Goal: Task Accomplishment & Management: Manage account settings

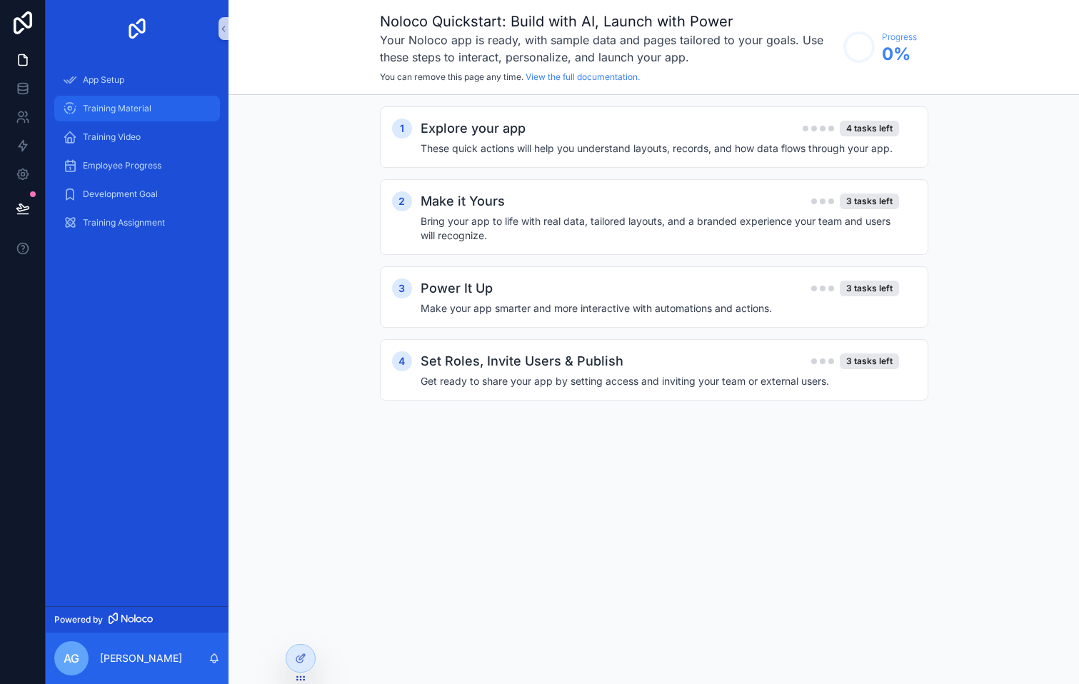
click at [114, 109] on span "Training Material" at bounding box center [117, 108] width 69 height 11
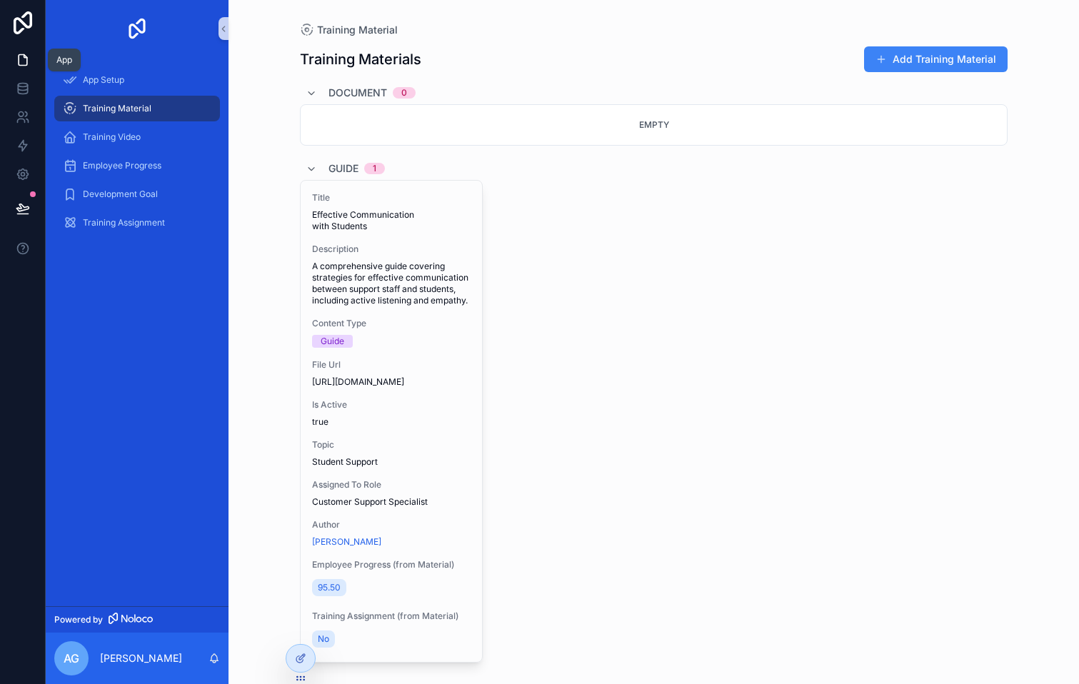
click at [19, 60] on icon at bounding box center [23, 60] width 14 height 14
click at [21, 26] on icon at bounding box center [23, 22] width 29 height 23
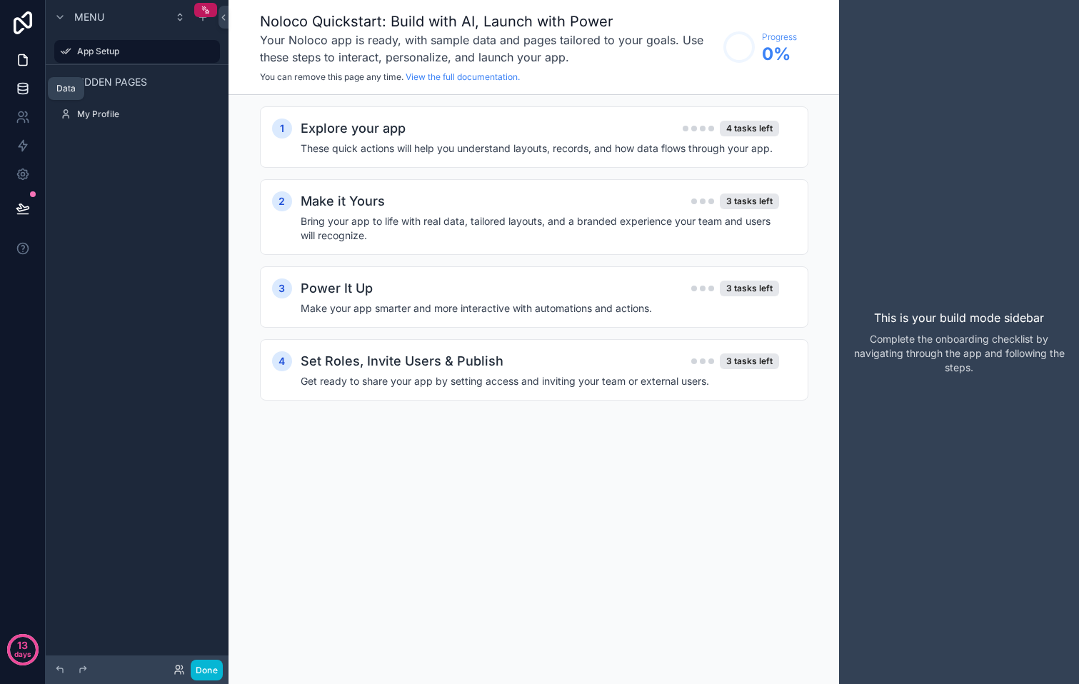
click at [21, 89] on icon at bounding box center [23, 88] width 14 height 14
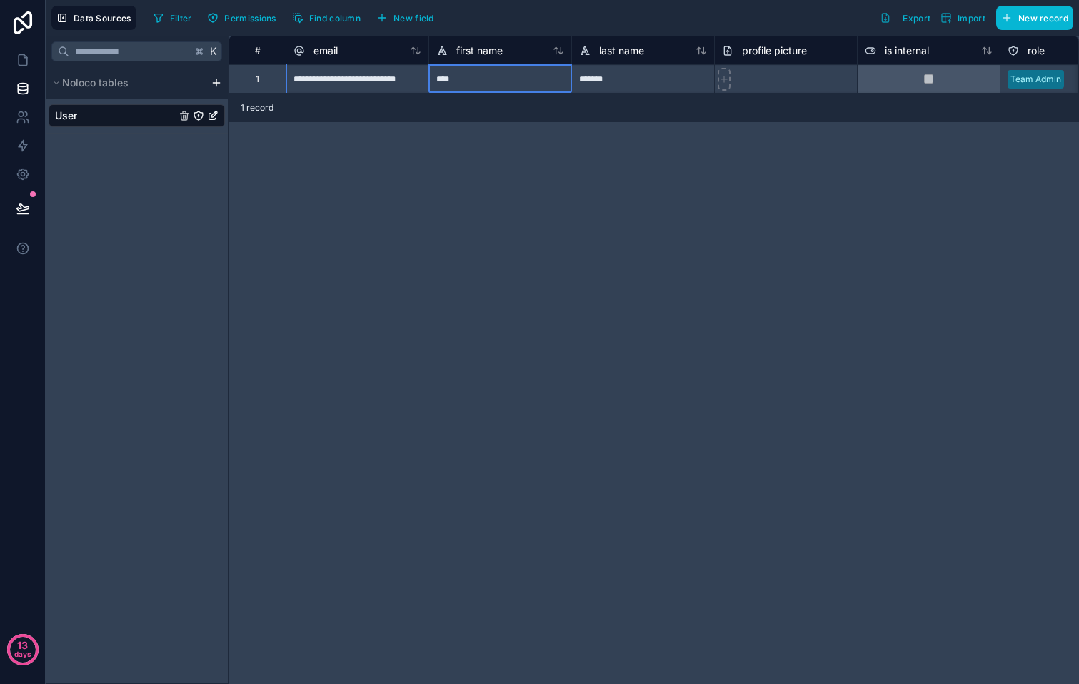
click at [504, 86] on div "****" at bounding box center [500, 78] width 143 height 29
click at [548, 88] on div "****" at bounding box center [500, 78] width 143 height 29
click at [645, 77] on div "*******" at bounding box center [642, 78] width 143 height 29
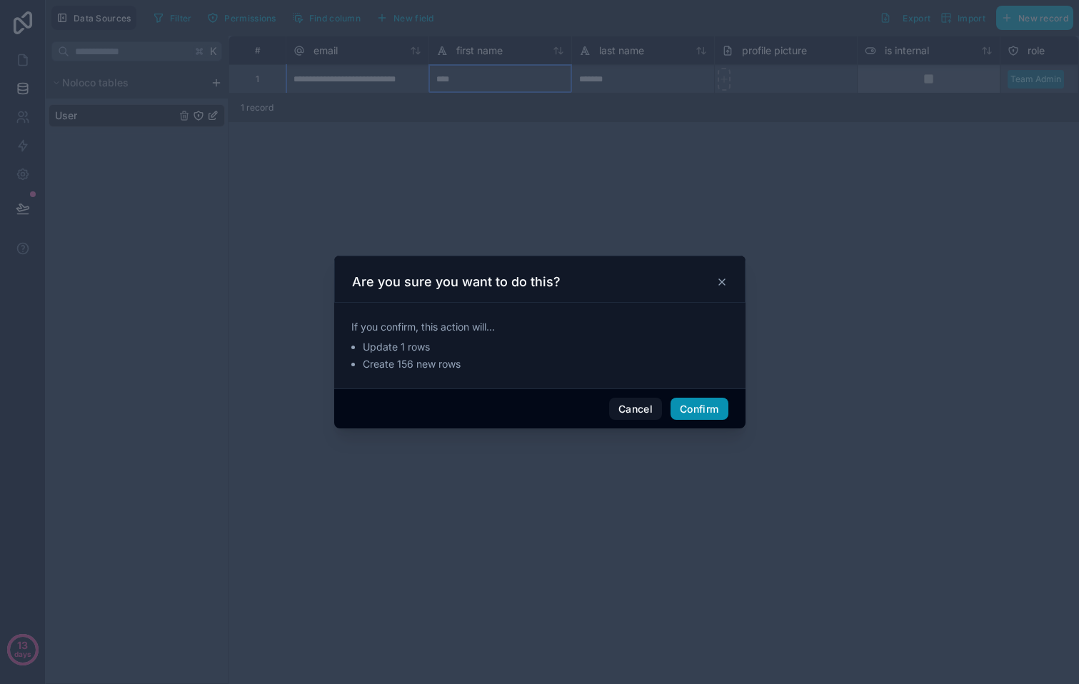
click at [699, 415] on button "Confirm" at bounding box center [699, 409] width 57 height 23
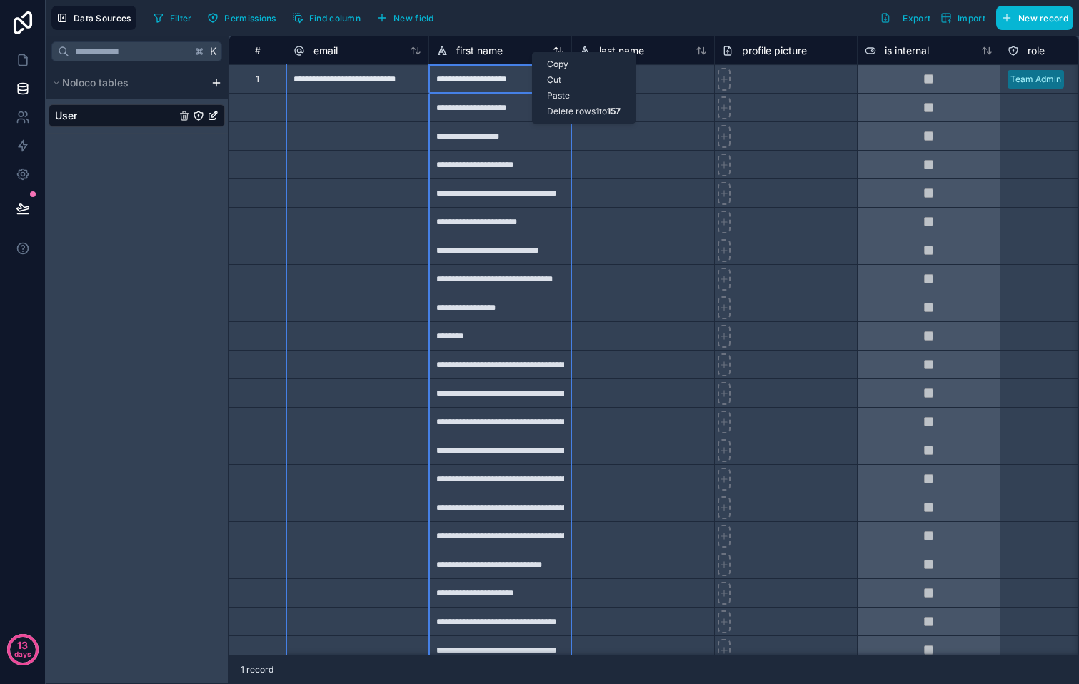
click at [532, 52] on div "Copy Cut Paste Delete rows 1 to 157" at bounding box center [584, 87] width 104 height 71
click at [510, 47] on div "first name" at bounding box center [500, 50] width 128 height 17
click at [536, 55] on div "first name" at bounding box center [500, 50] width 128 height 17
click at [559, 56] on div "first name" at bounding box center [500, 50] width 128 height 17
click at [521, 54] on div "first name" at bounding box center [500, 50] width 128 height 17
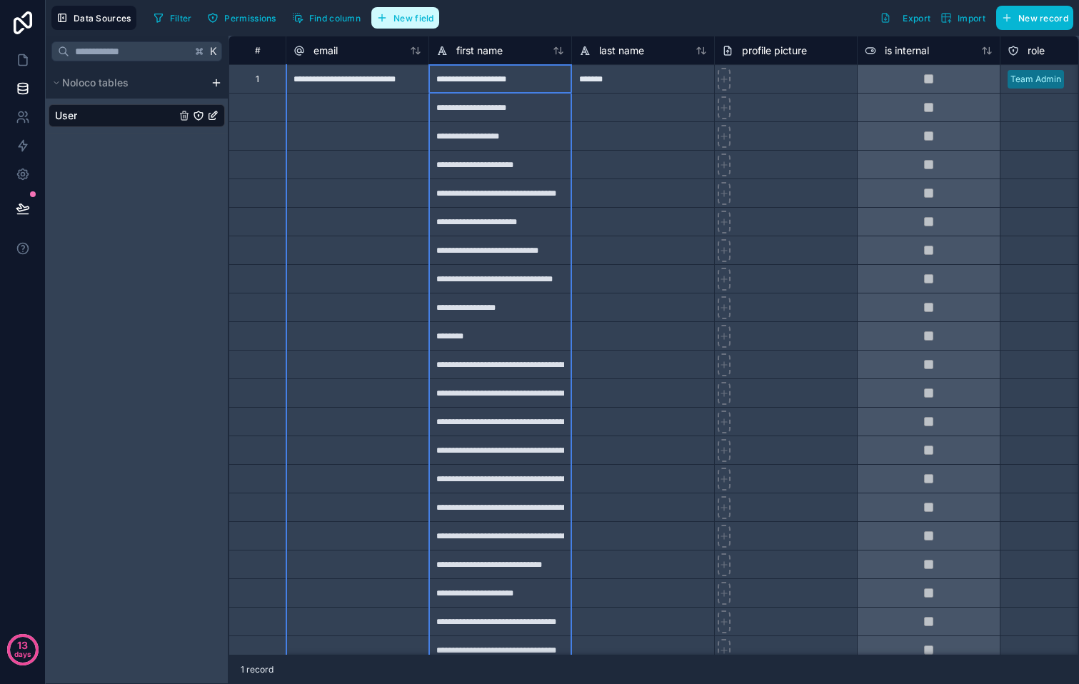
click at [399, 15] on span "New field" at bounding box center [414, 18] width 41 height 11
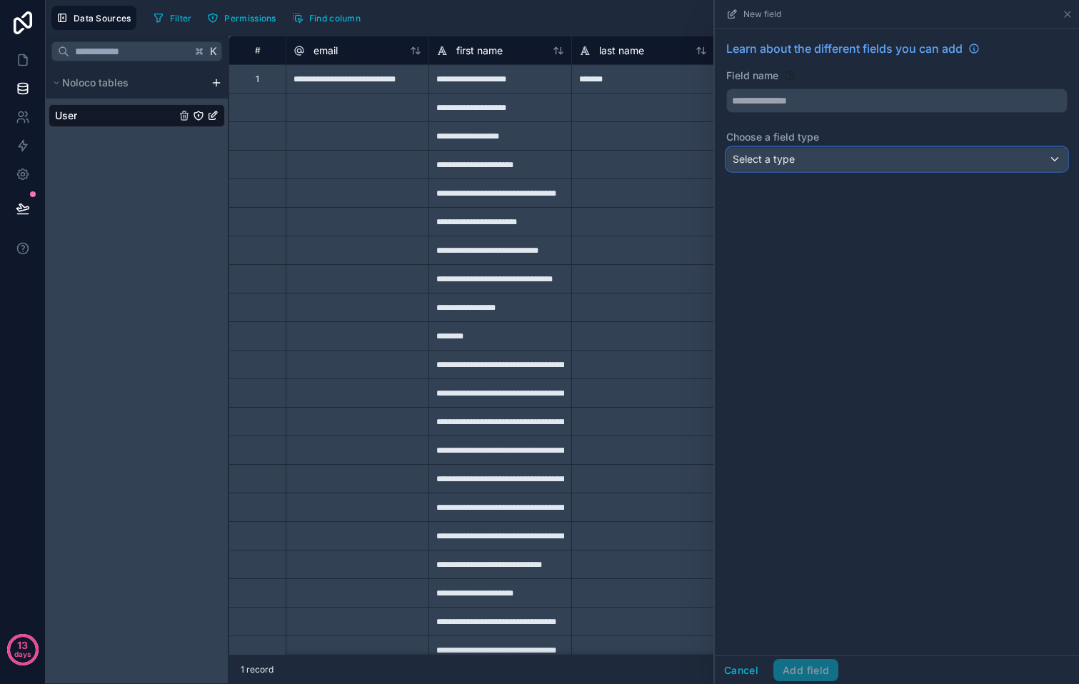
click at [852, 165] on div "Select a type" at bounding box center [897, 159] width 340 height 23
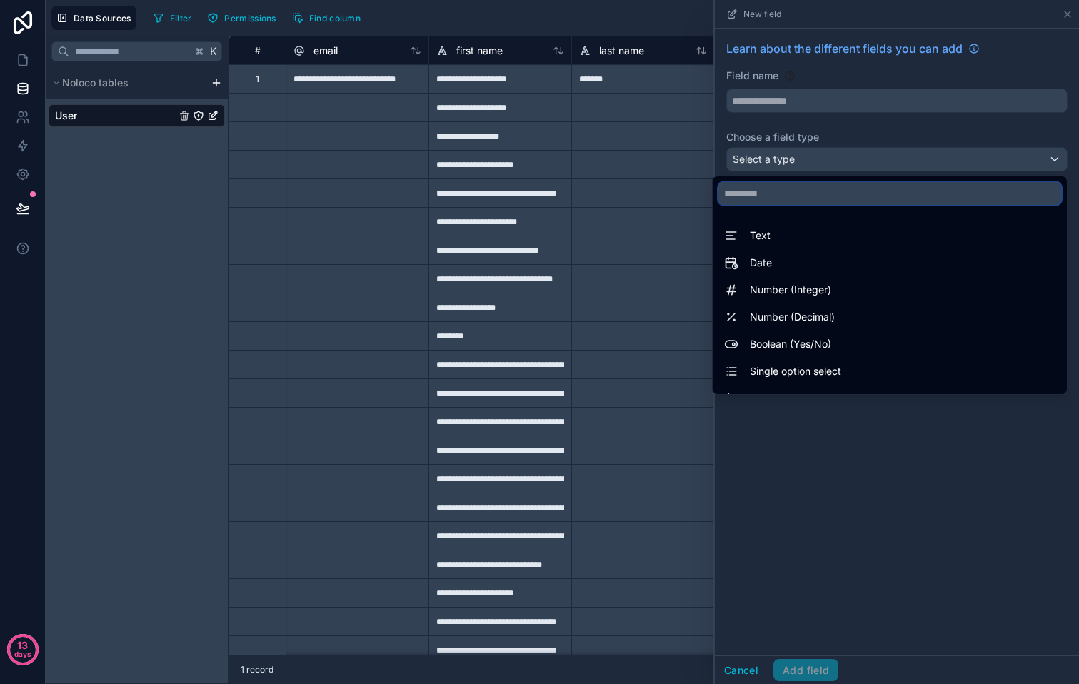
click at [807, 194] on input "text" at bounding box center [890, 193] width 343 height 23
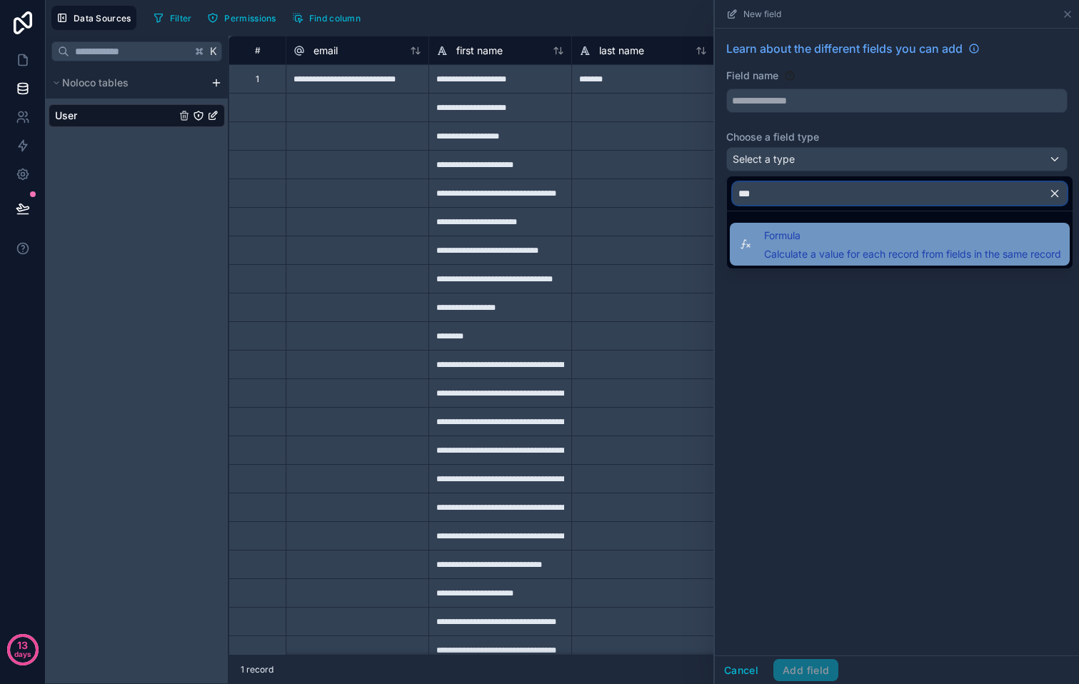
type input "***"
click at [814, 238] on span "Formula" at bounding box center [912, 235] width 297 height 17
type input "*******"
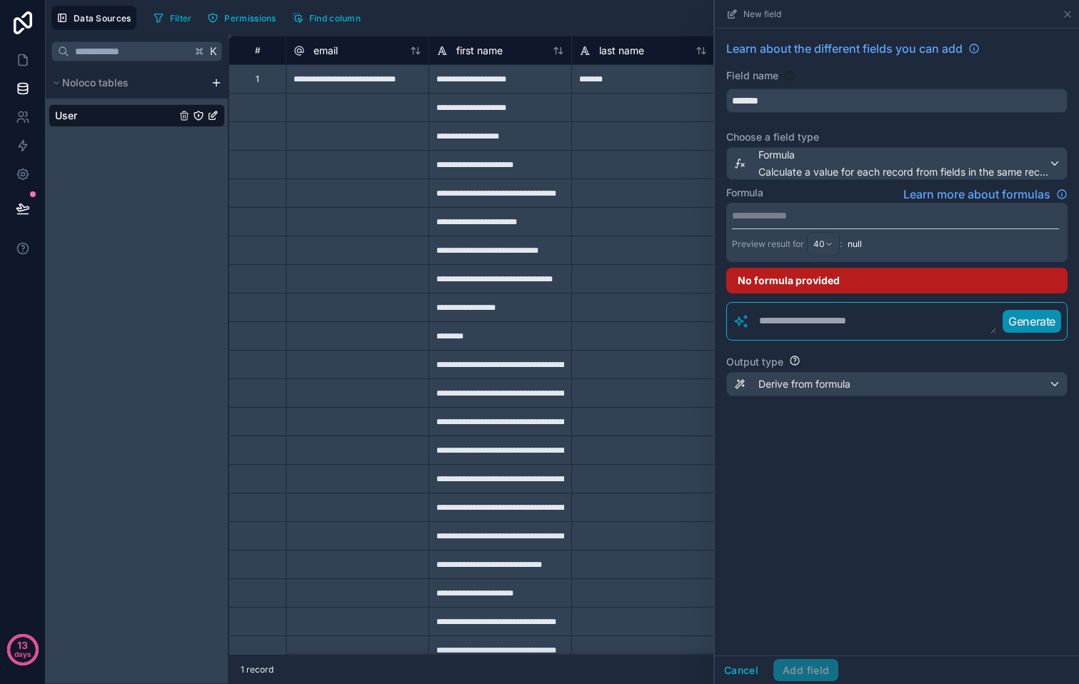
click at [824, 215] on p "**********" at bounding box center [895, 216] width 327 height 14
click at [617, 126] on div at bounding box center [642, 135] width 143 height 29
click at [821, 101] on input "*******" at bounding box center [897, 100] width 340 height 23
click at [861, 166] on span "Calculate a value for each record from fields in the same record" at bounding box center [904, 172] width 290 height 14
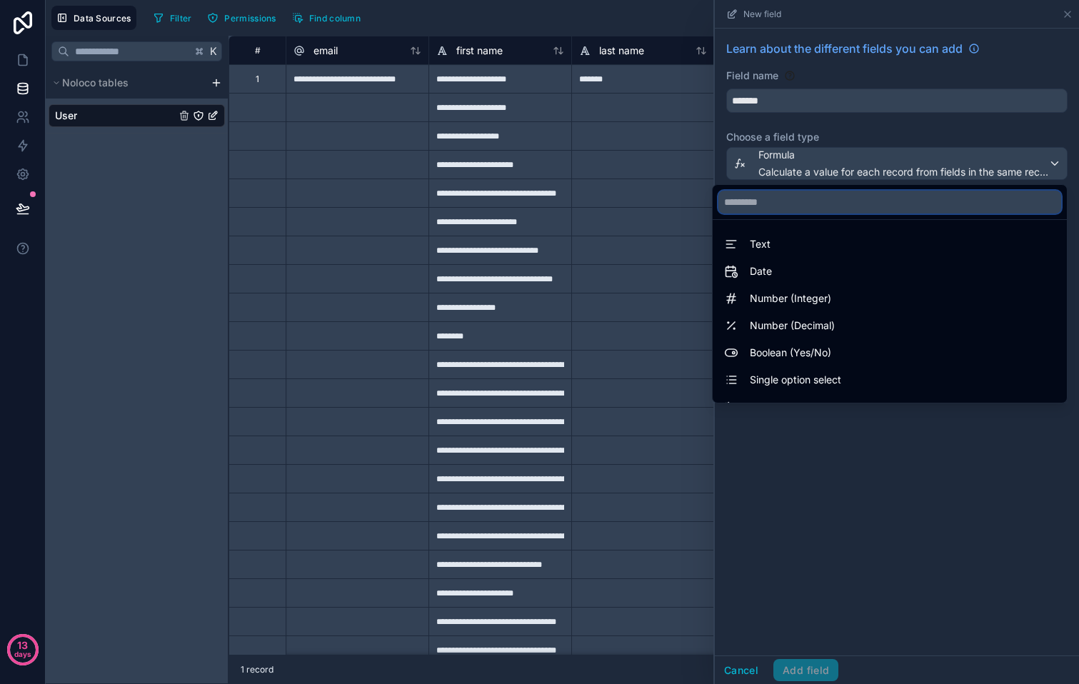
click at [805, 200] on input "text" at bounding box center [890, 202] width 343 height 23
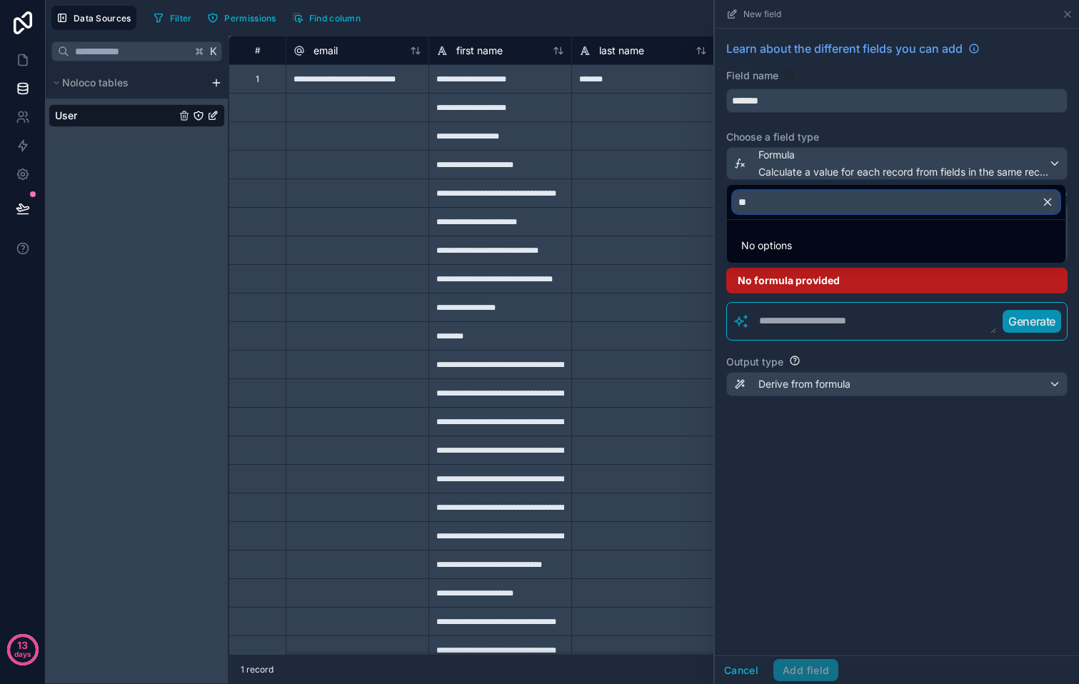
type input "*"
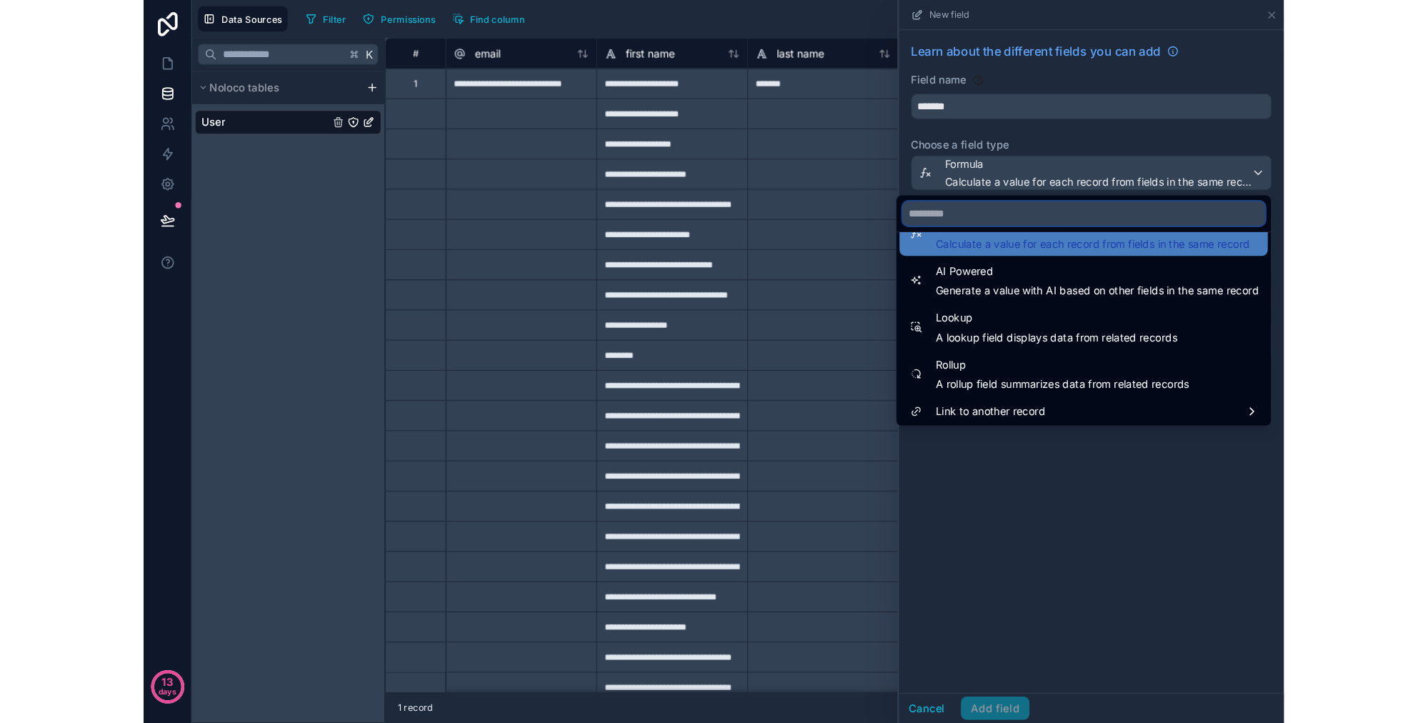
scroll to position [414, 0]
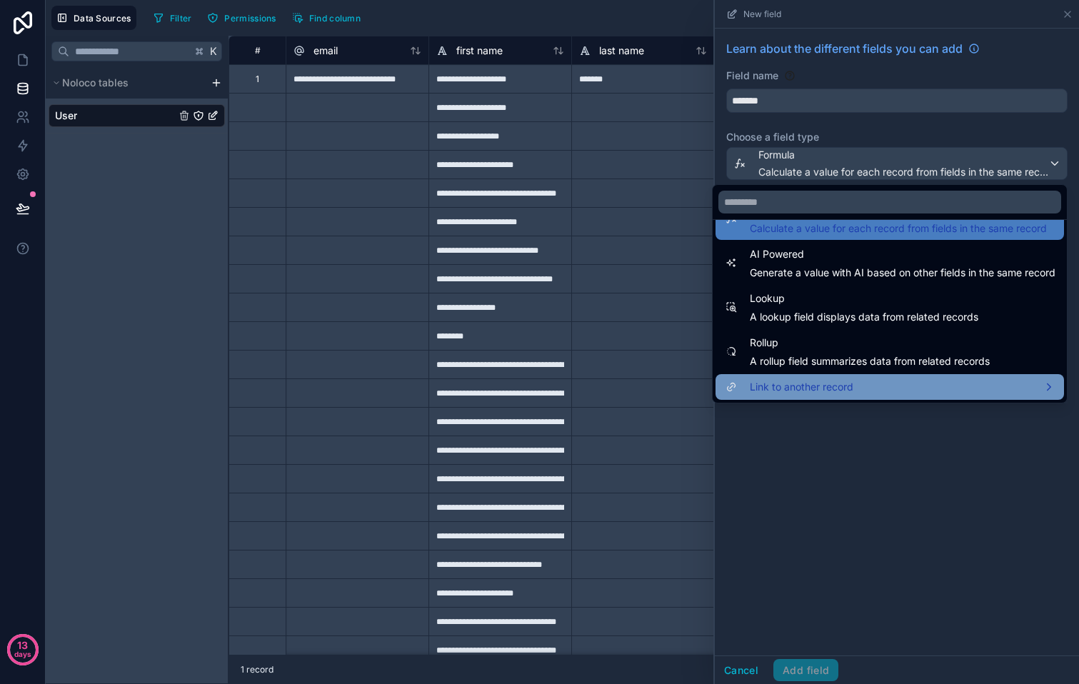
click at [819, 382] on span "Link to another record" at bounding box center [802, 387] width 104 height 17
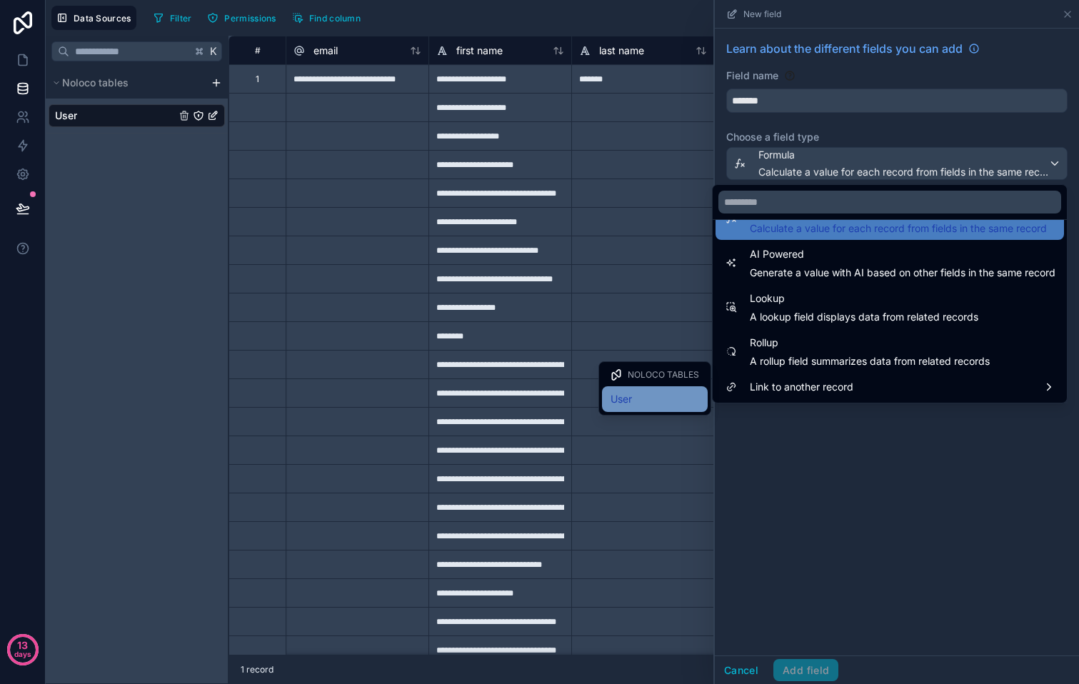
click at [643, 401] on div "User" at bounding box center [655, 399] width 89 height 17
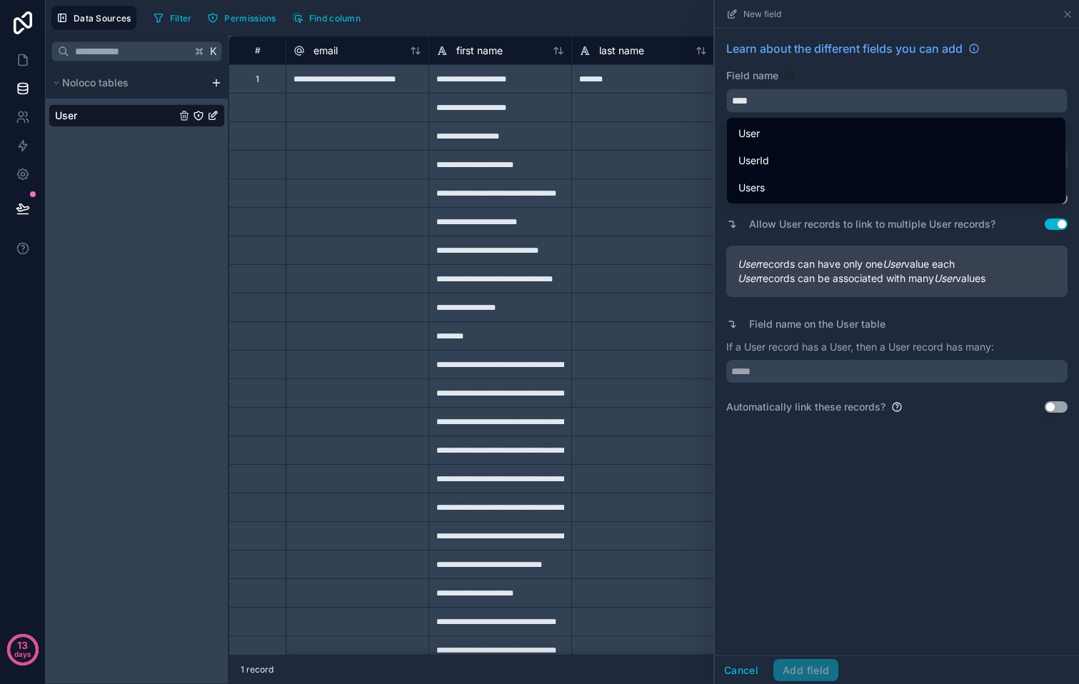
click at [642, 162] on div at bounding box center [642, 164] width 143 height 29
click at [630, 100] on div at bounding box center [642, 107] width 143 height 29
click at [855, 366] on input "text" at bounding box center [896, 371] width 341 height 23
click at [1058, 406] on button "Use setting" at bounding box center [1056, 406] width 23 height 11
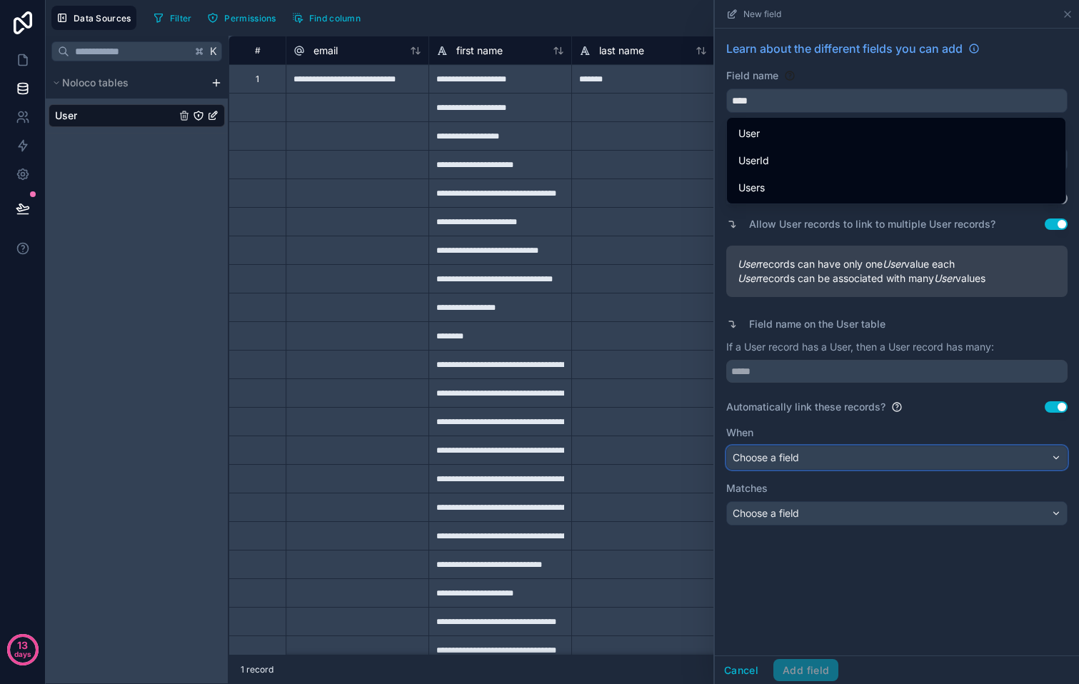
click at [963, 467] on div "Choose a field" at bounding box center [897, 457] width 340 height 23
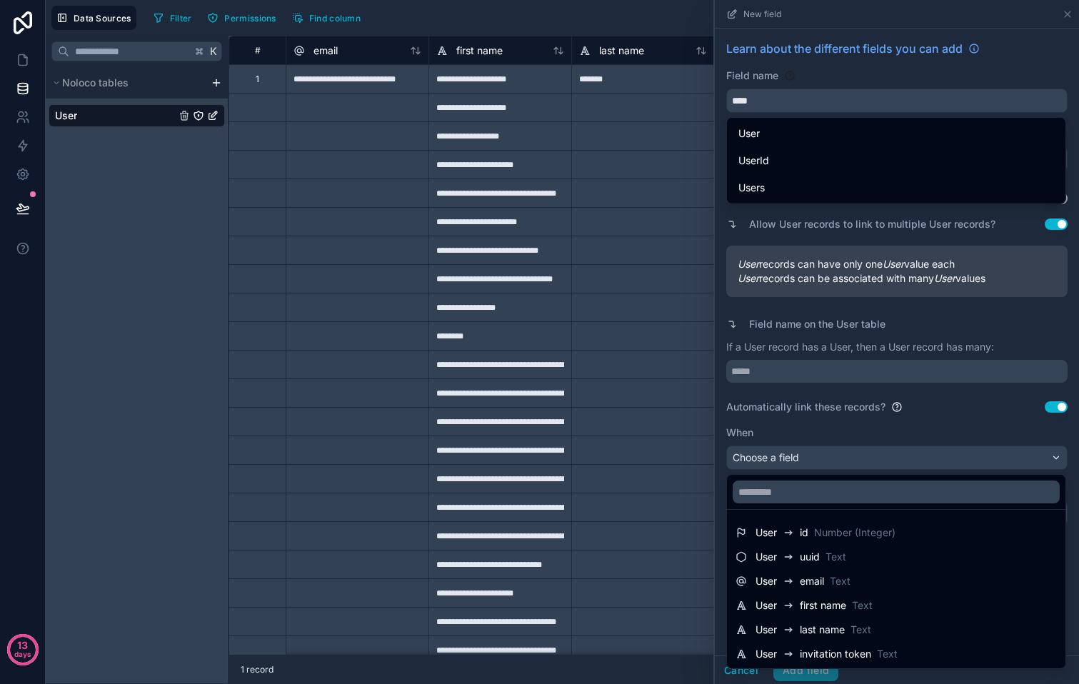
click at [954, 432] on div at bounding box center [897, 342] width 364 height 684
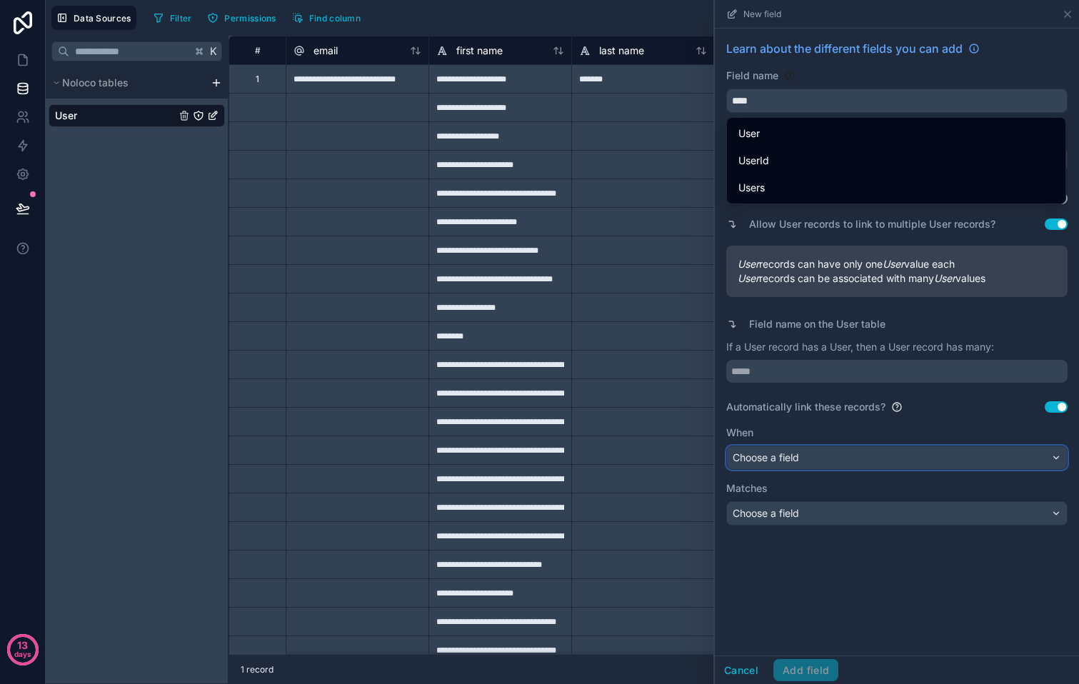
click at [947, 454] on div "Choose a field" at bounding box center [897, 457] width 340 height 23
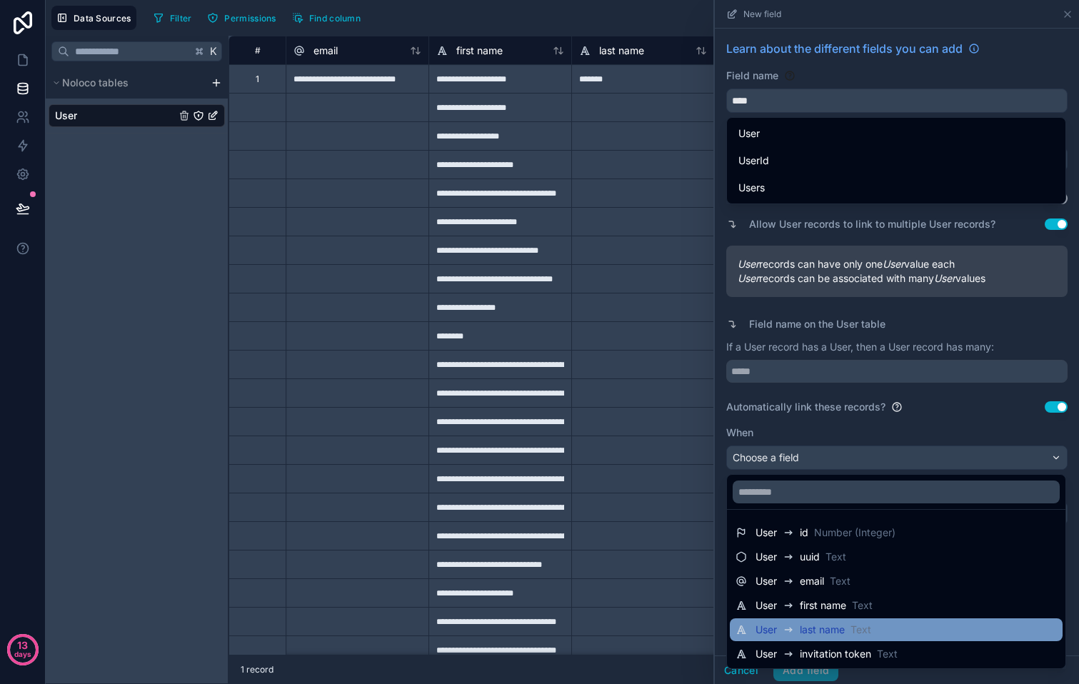
click at [879, 619] on div "User last name Text" at bounding box center [896, 630] width 333 height 23
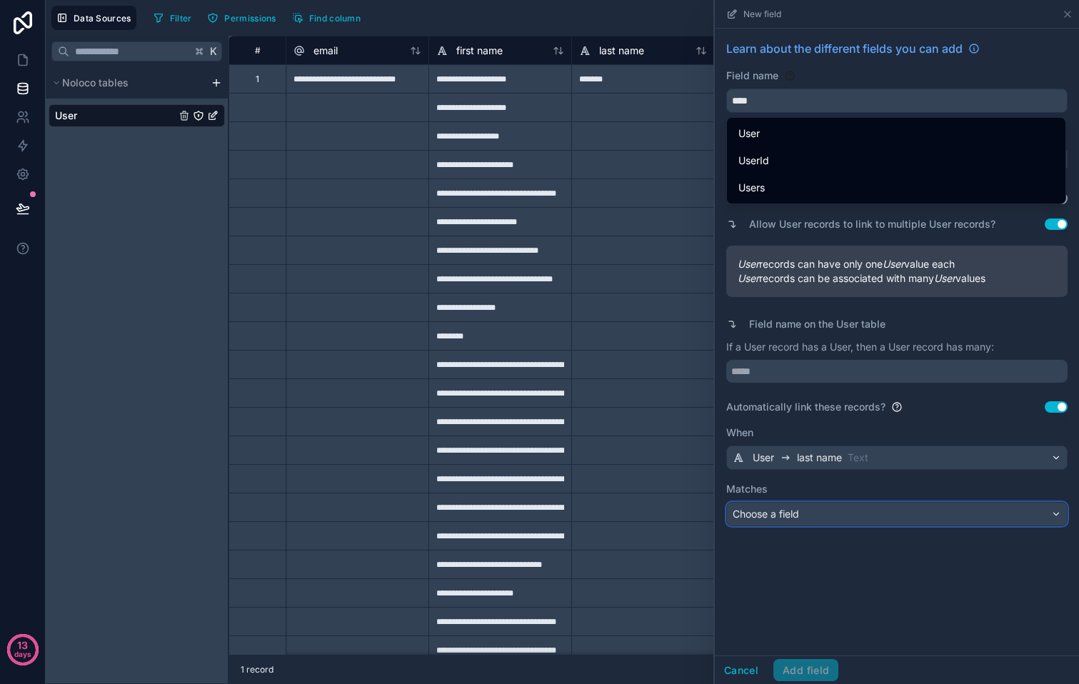
click at [861, 509] on div "Choose a field" at bounding box center [897, 514] width 340 height 23
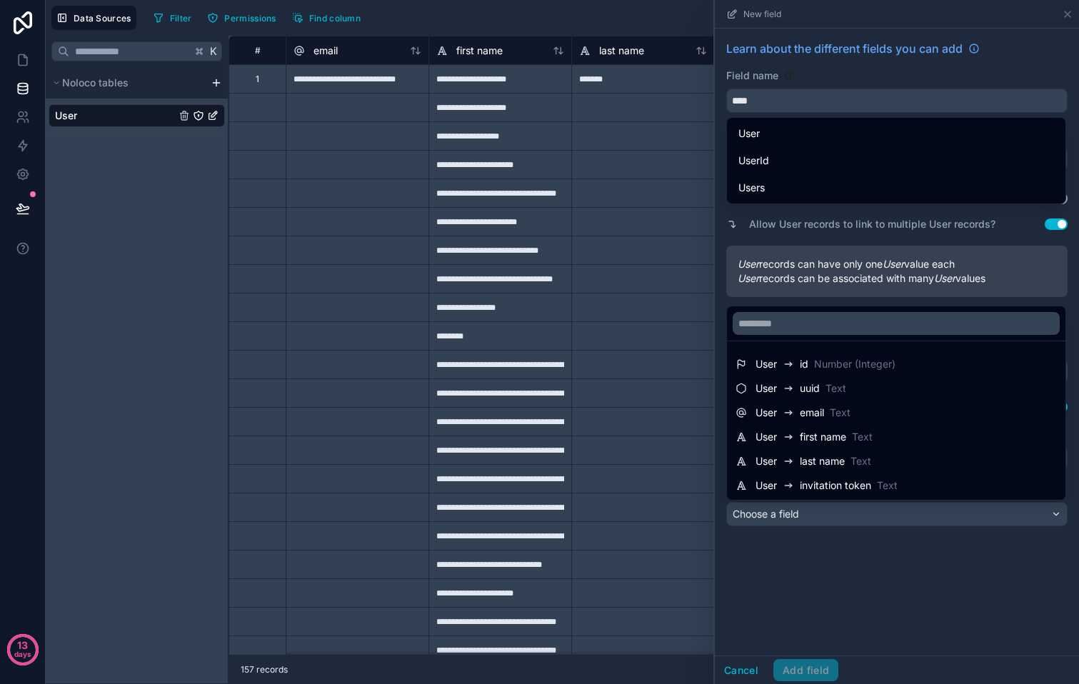
click at [861, 509] on div at bounding box center [897, 342] width 364 height 684
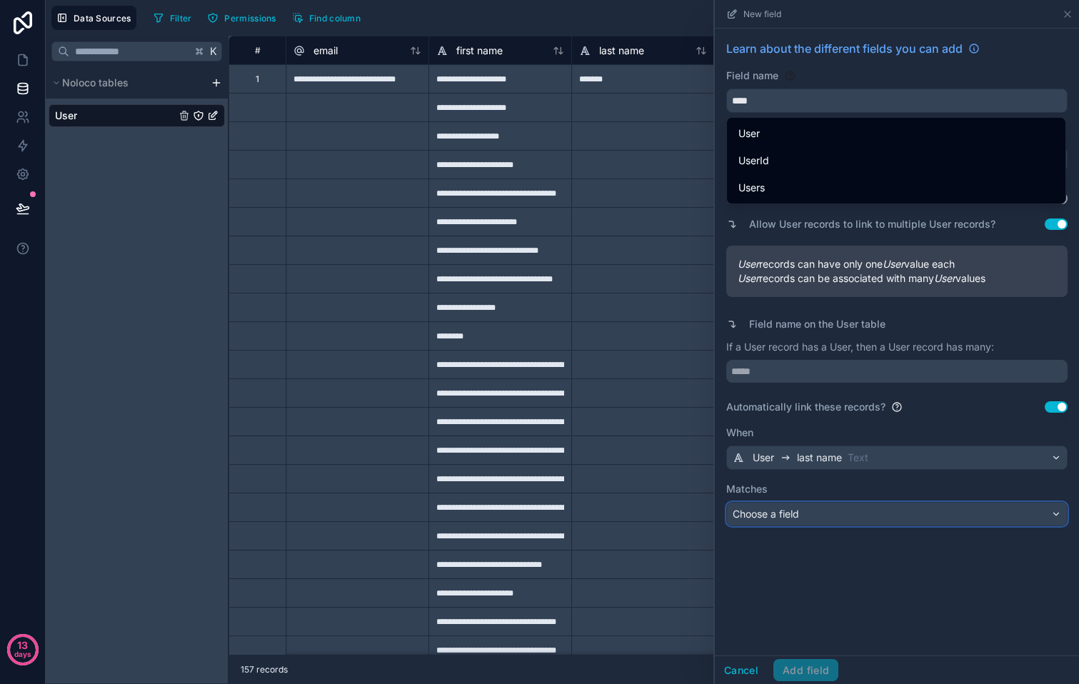
click at [824, 514] on div "Choose a field" at bounding box center [897, 514] width 340 height 23
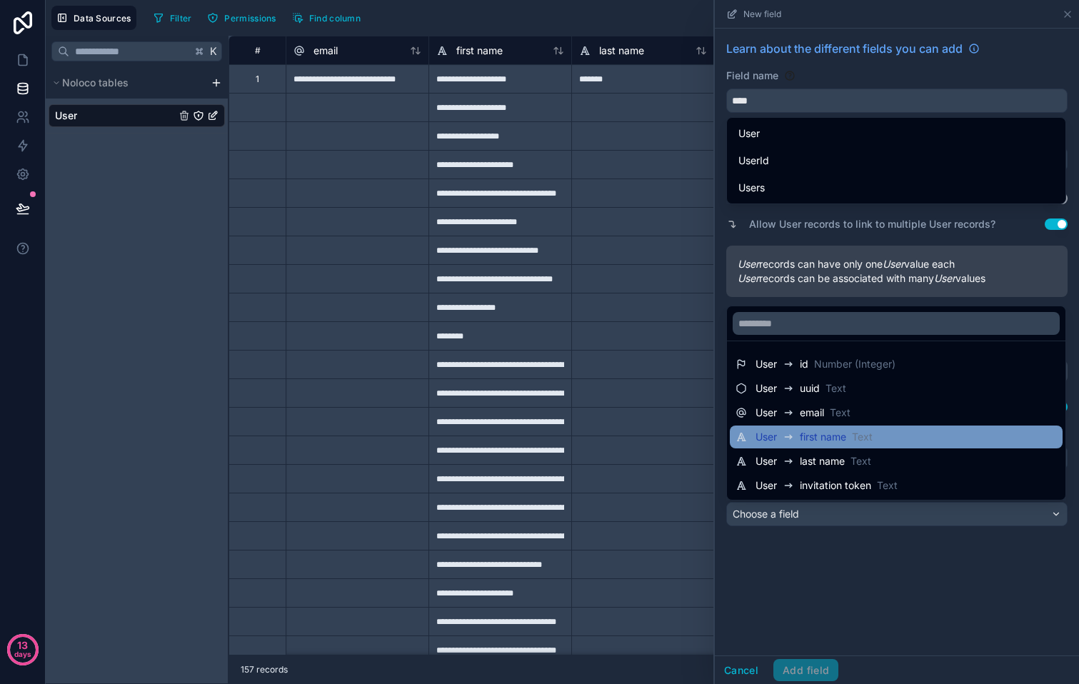
click at [827, 443] on span "first name" at bounding box center [823, 437] width 46 height 14
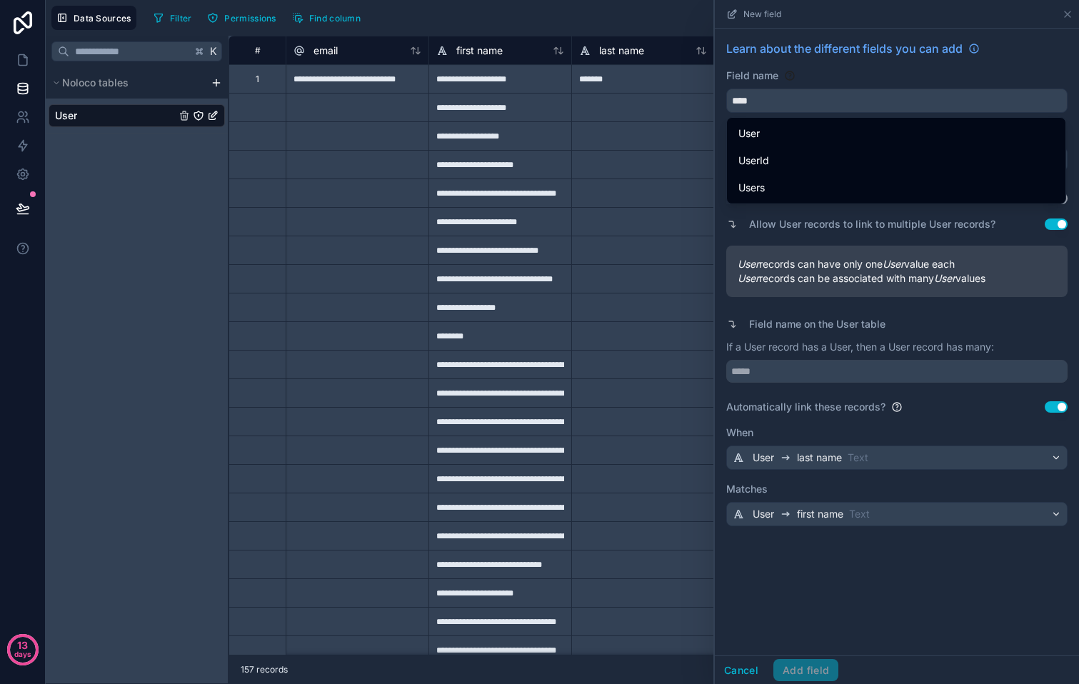
click at [817, 671] on div "Cancel Add field" at bounding box center [777, 670] width 124 height 23
click at [838, 589] on div "Learn about the different fields you can add Field name **** Choose a field typ…" at bounding box center [897, 342] width 364 height 627
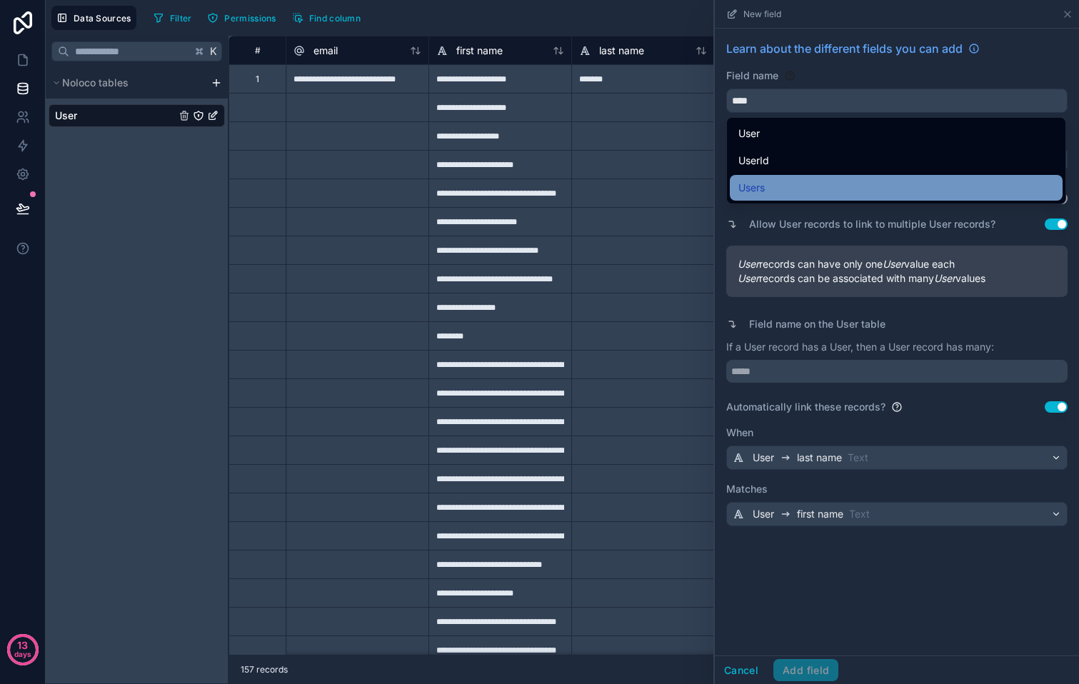
click at [767, 186] on div "Users" at bounding box center [897, 187] width 316 height 17
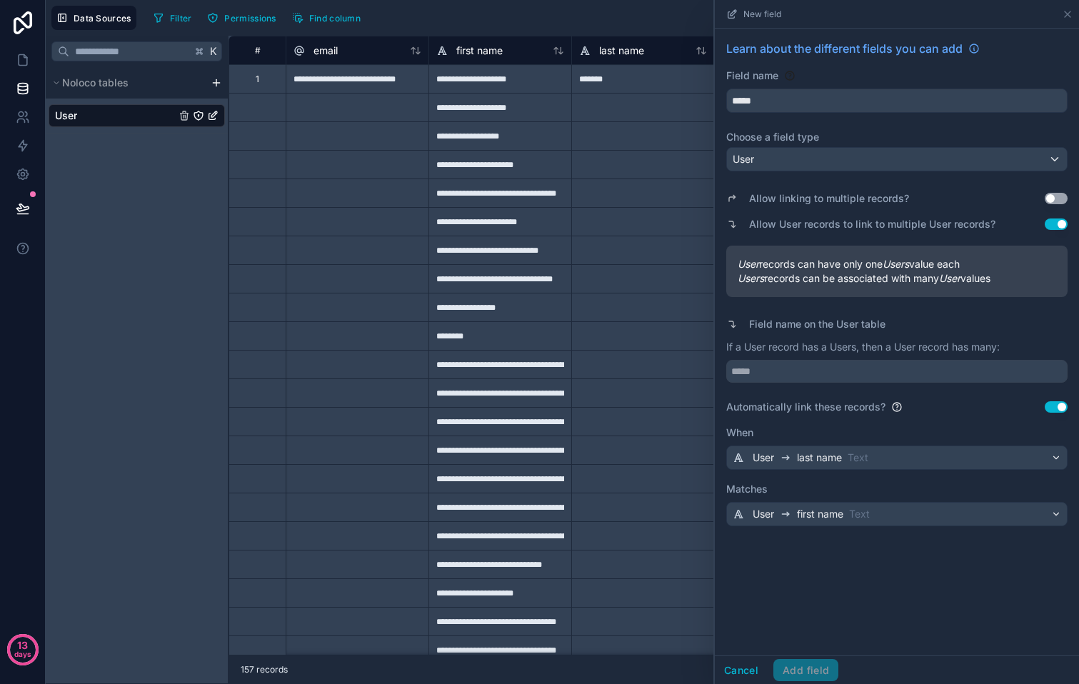
click at [809, 673] on div "Cancel Add field" at bounding box center [777, 670] width 124 height 23
click at [794, 96] on input "*****" at bounding box center [897, 100] width 340 height 23
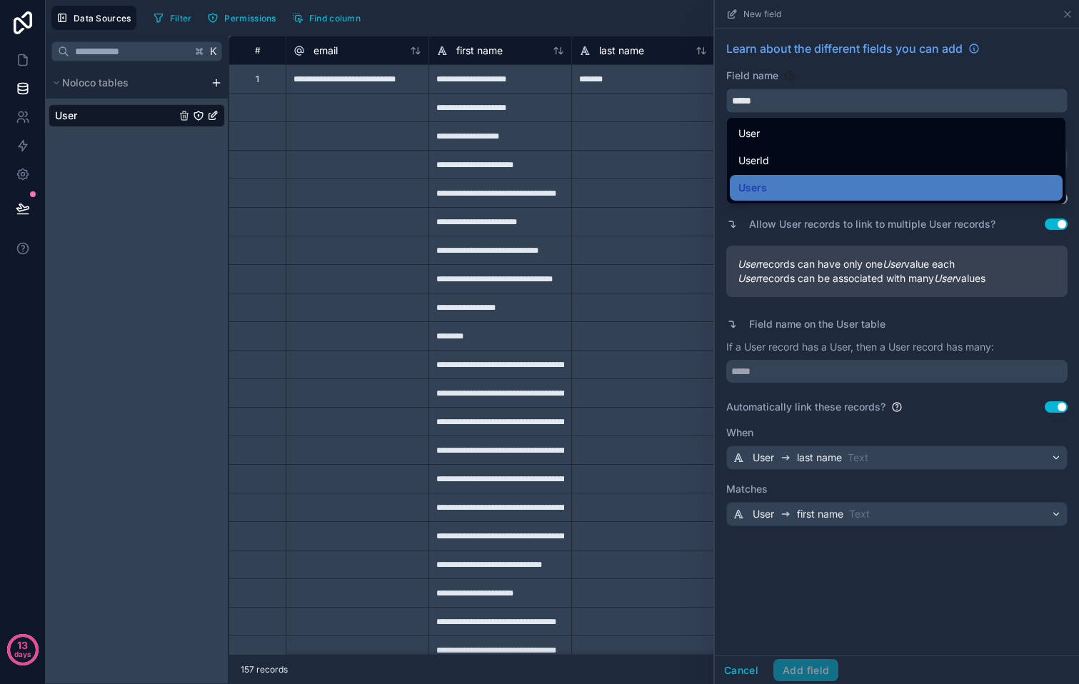
click at [726, 89] on button "****" at bounding box center [896, 101] width 341 height 24
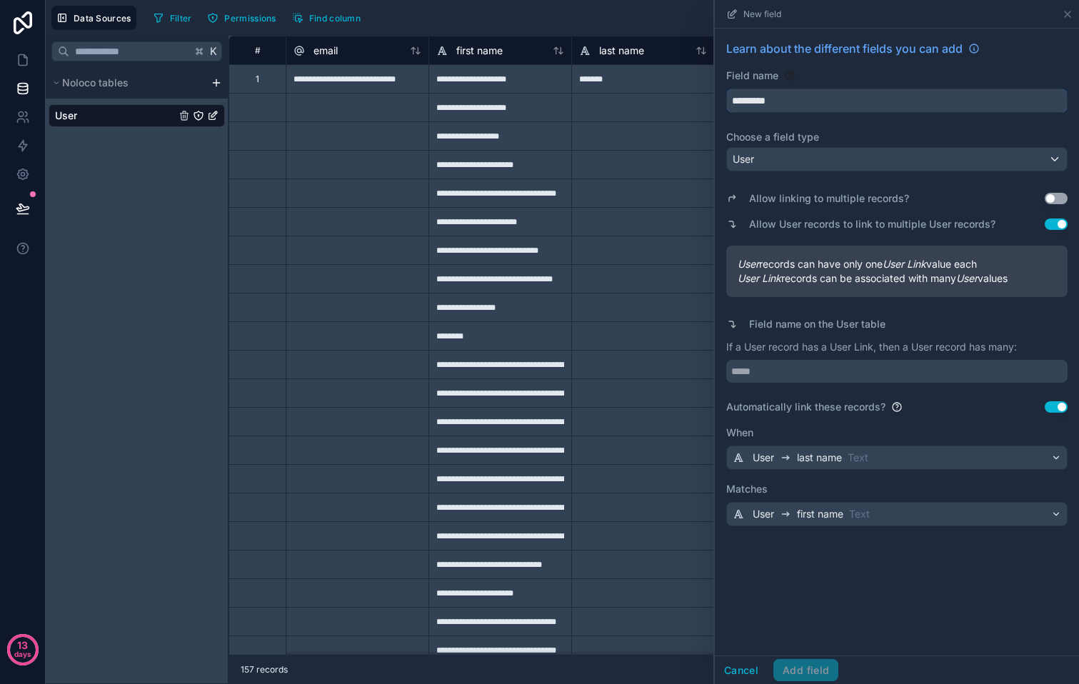
type input "*********"
click at [812, 658] on div "Cancel Add field" at bounding box center [897, 670] width 364 height 29
click at [1058, 195] on button "Use setting" at bounding box center [1056, 198] width 23 height 11
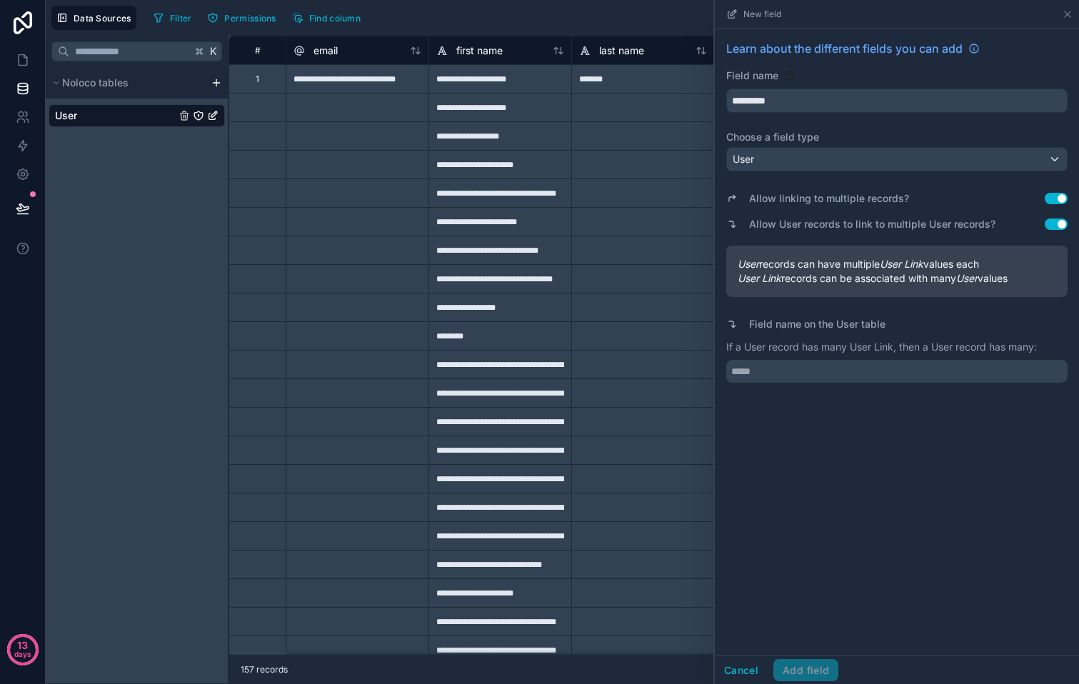
click at [810, 670] on div "Cancel Add field" at bounding box center [777, 670] width 124 height 23
click at [879, 380] on input "text" at bounding box center [896, 371] width 341 height 23
type input "*****"
click at [825, 673] on button "Add field" at bounding box center [806, 670] width 65 height 23
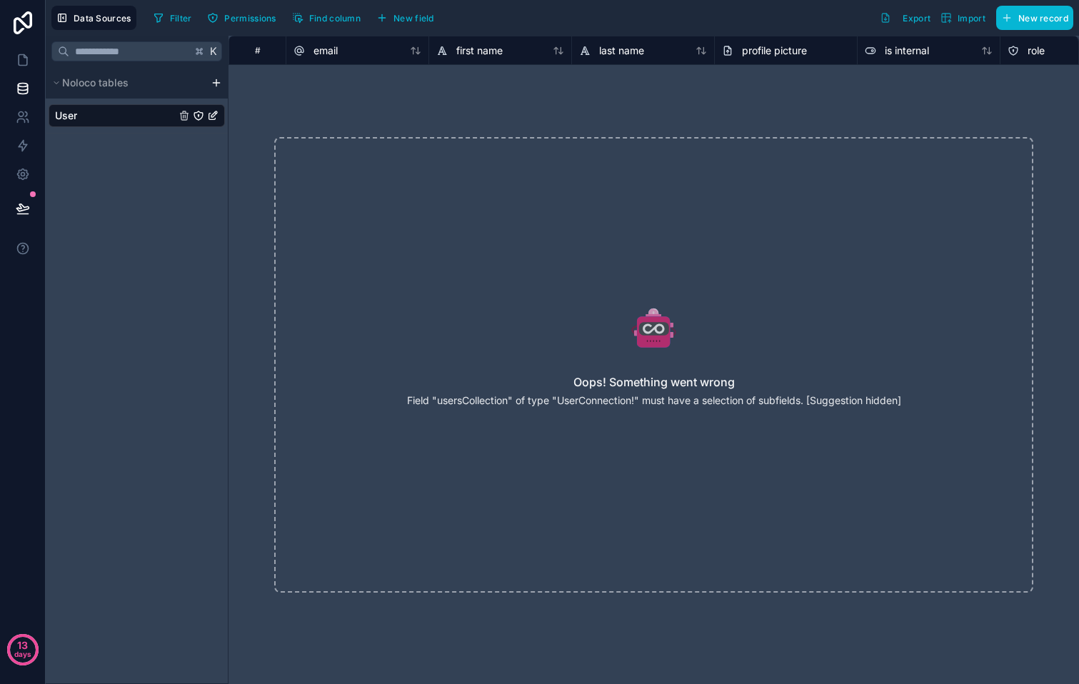
click at [827, 505] on div "Oops! Something went wrong Field "usersCollection" of type "UserConnection!" mu…" at bounding box center [653, 365] width 759 height 456
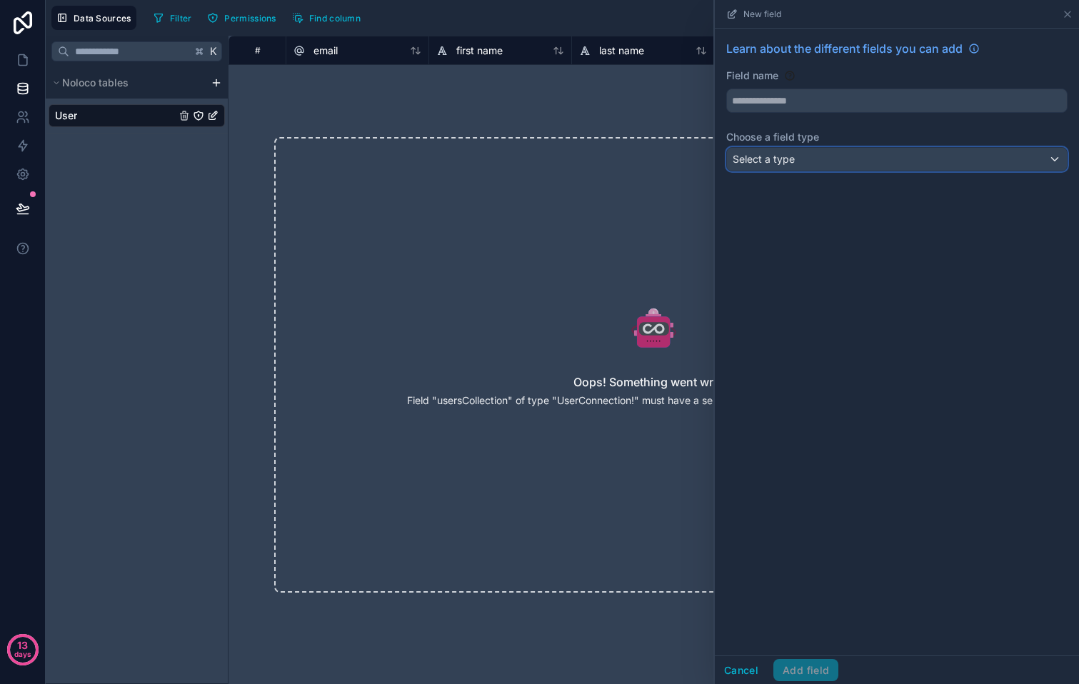
click at [866, 161] on div "Select a type" at bounding box center [897, 159] width 340 height 23
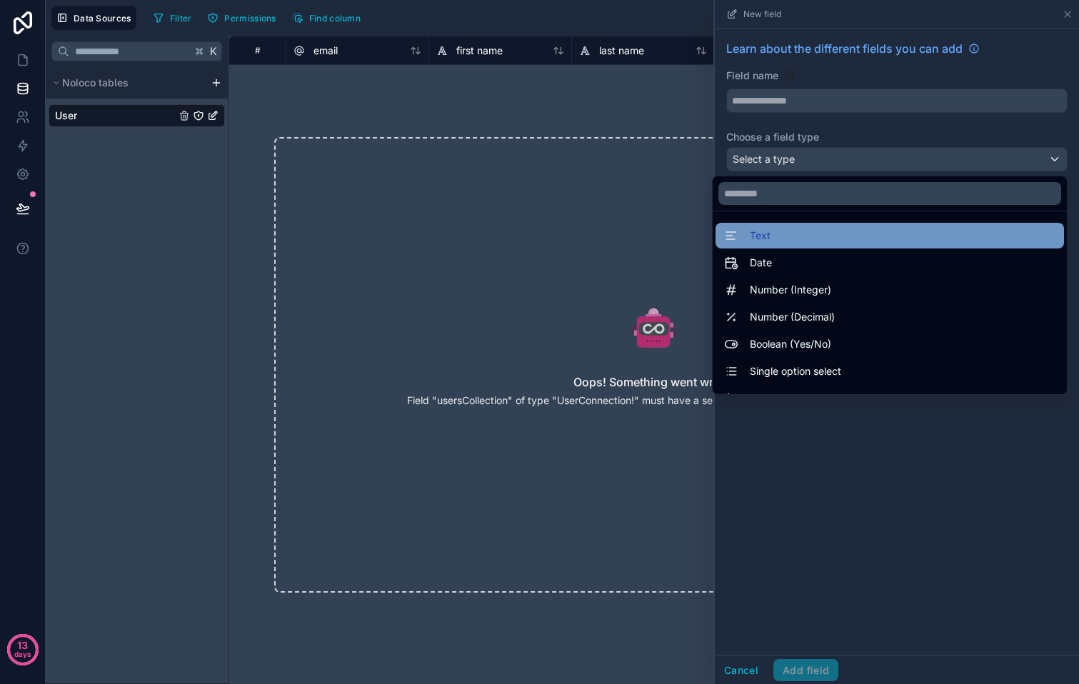
click at [838, 226] on div "Text" at bounding box center [890, 236] width 349 height 26
type input "****"
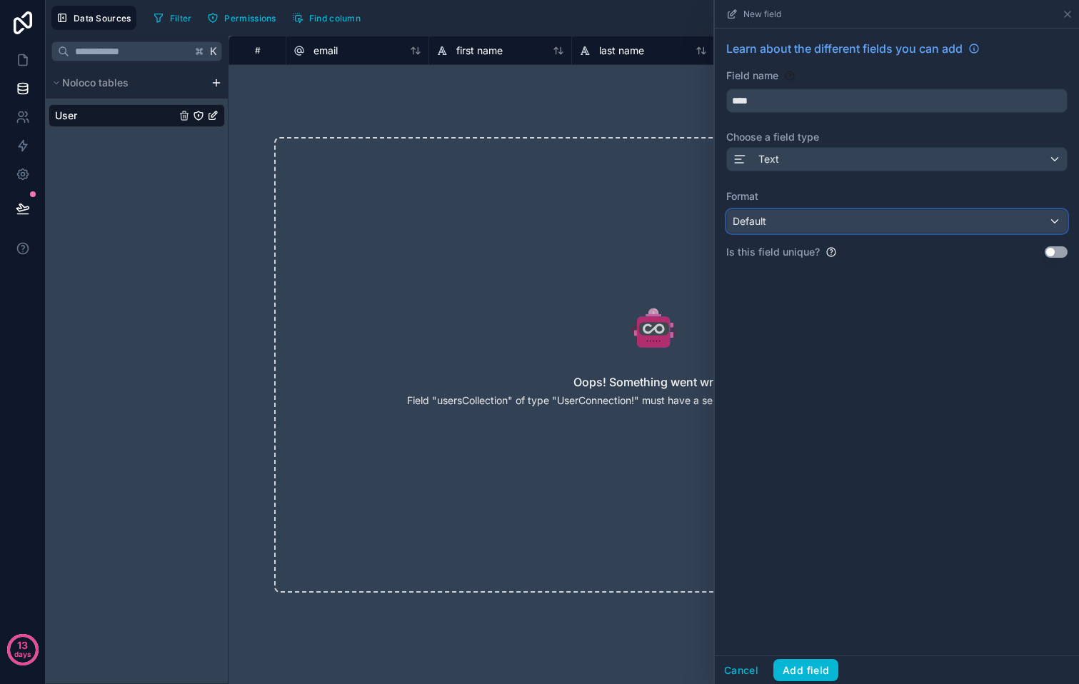
click at [838, 226] on div "Default" at bounding box center [897, 221] width 340 height 23
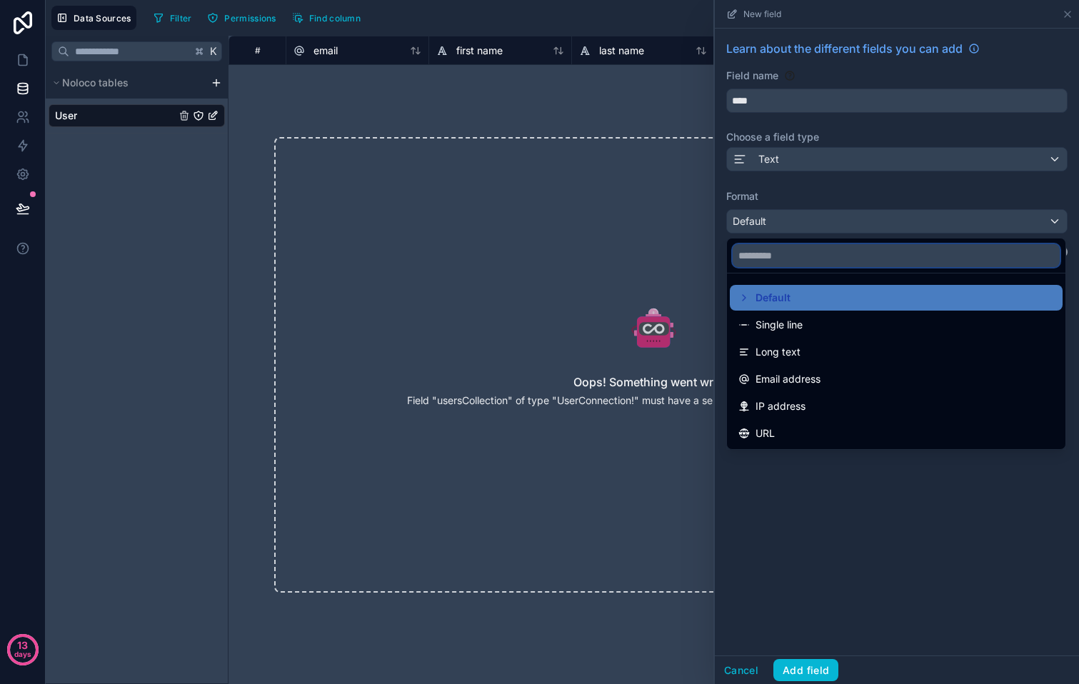
click at [834, 253] on input "text" at bounding box center [896, 255] width 327 height 23
click at [819, 211] on div at bounding box center [897, 342] width 364 height 684
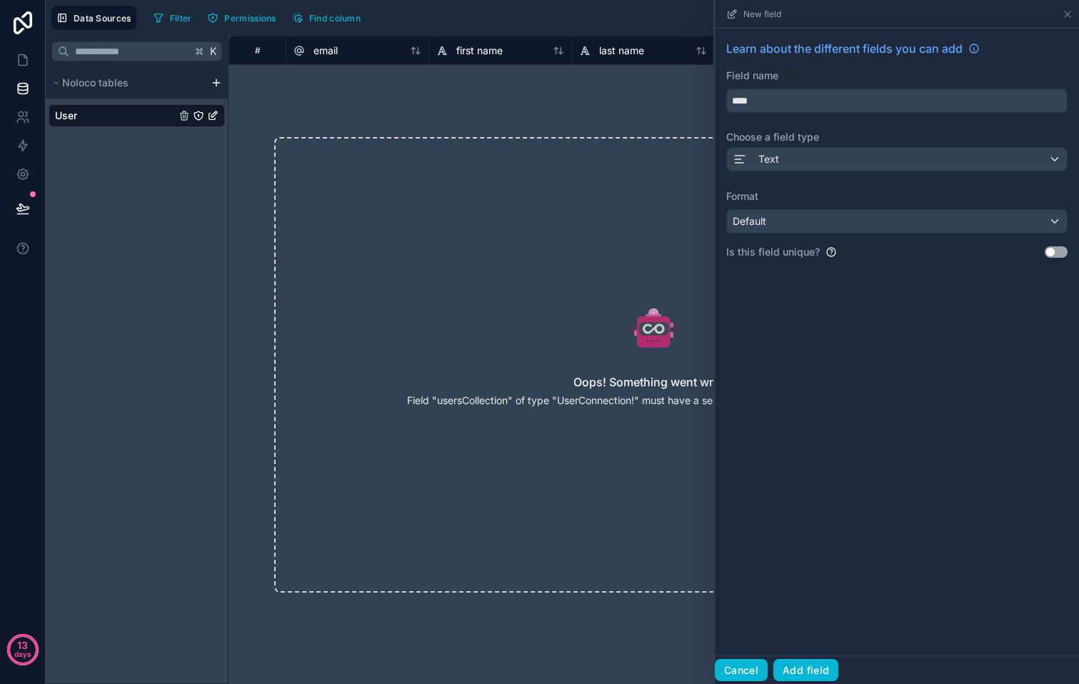
click at [750, 665] on button "Cancel" at bounding box center [741, 670] width 53 height 23
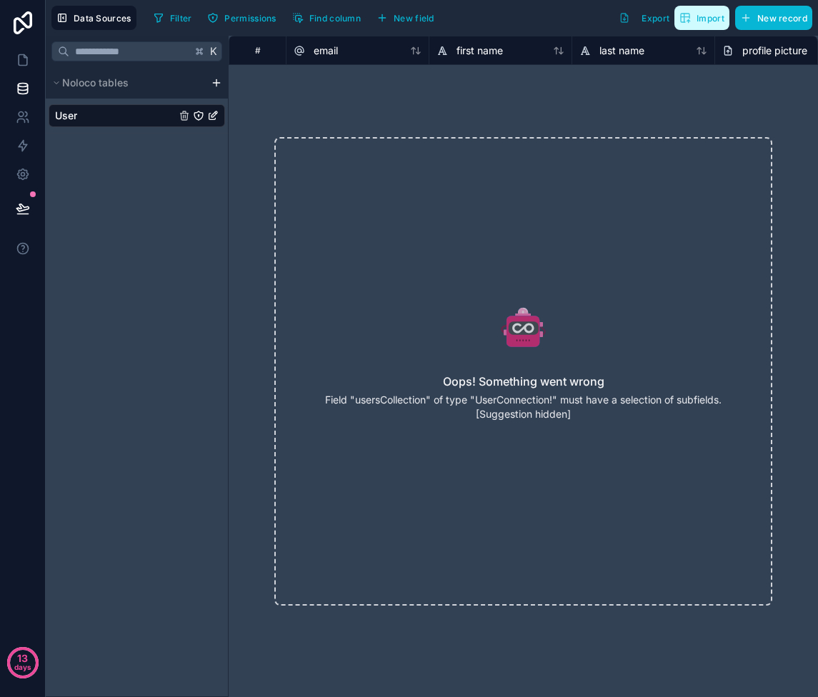
click at [706, 16] on span "Import" at bounding box center [710, 18] width 28 height 11
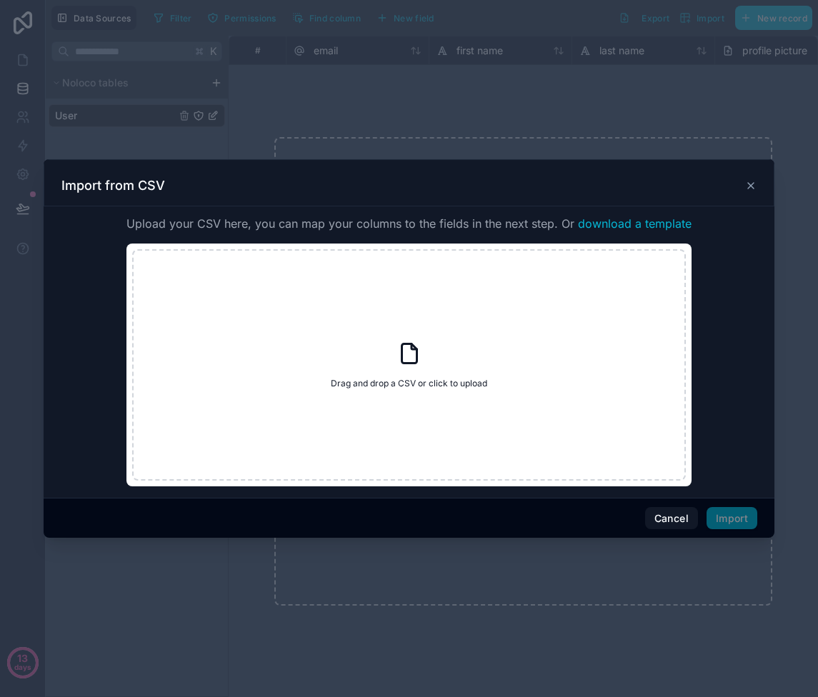
click at [686, 107] on div at bounding box center [409, 348] width 818 height 697
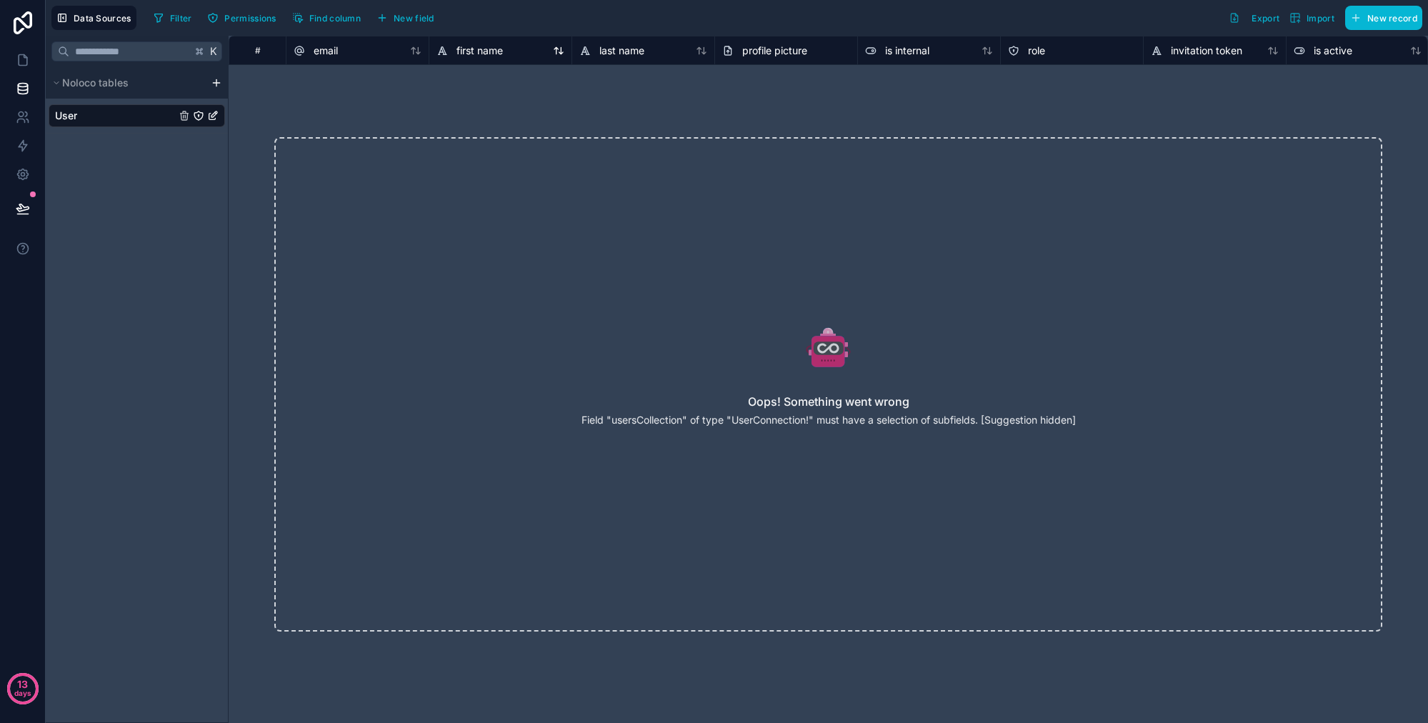
click at [504, 43] on div "first name" at bounding box center [500, 50] width 128 height 17
click at [458, 49] on span "first name" at bounding box center [479, 51] width 46 height 14
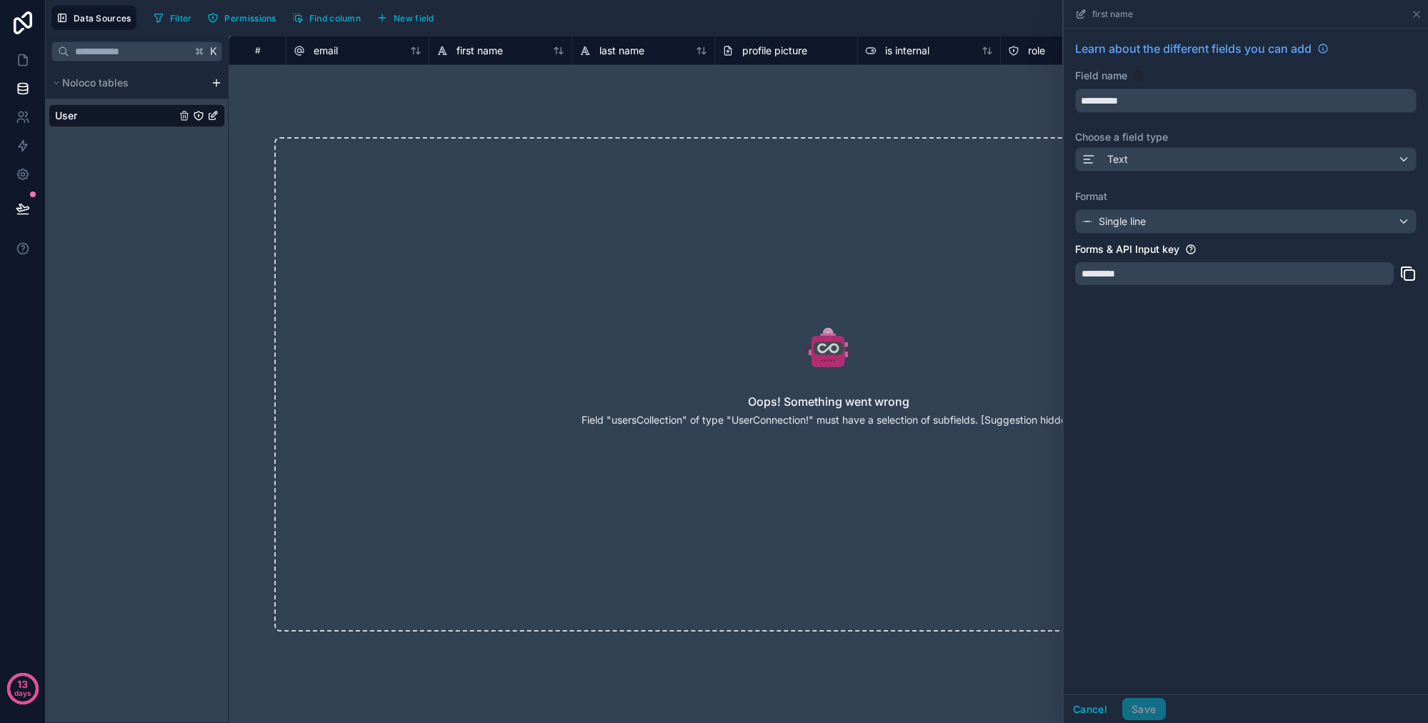
click at [1079, 283] on div "*********" at bounding box center [1234, 273] width 319 height 23
click at [1079, 269] on div "*********" at bounding box center [1234, 273] width 319 height 23
click at [1079, 146] on div "**********" at bounding box center [1246, 167] width 364 height 276
click at [870, 116] on div "Oops! Something went wrong Field "usersCollection" of type "UserConnection!" mu…" at bounding box center [828, 384] width 1199 height 586
click at [644, 49] on div "last name" at bounding box center [643, 50] width 128 height 17
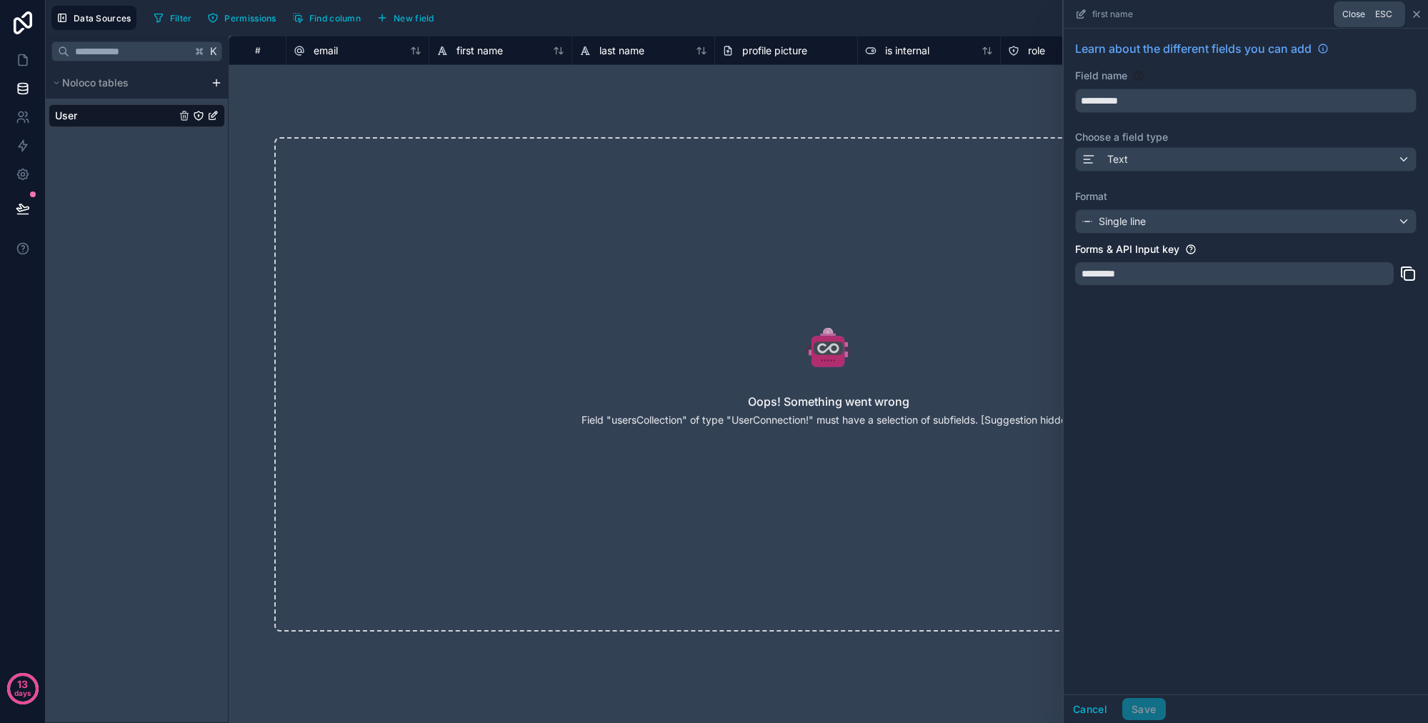
click at [1079, 14] on icon at bounding box center [1416, 14] width 11 height 11
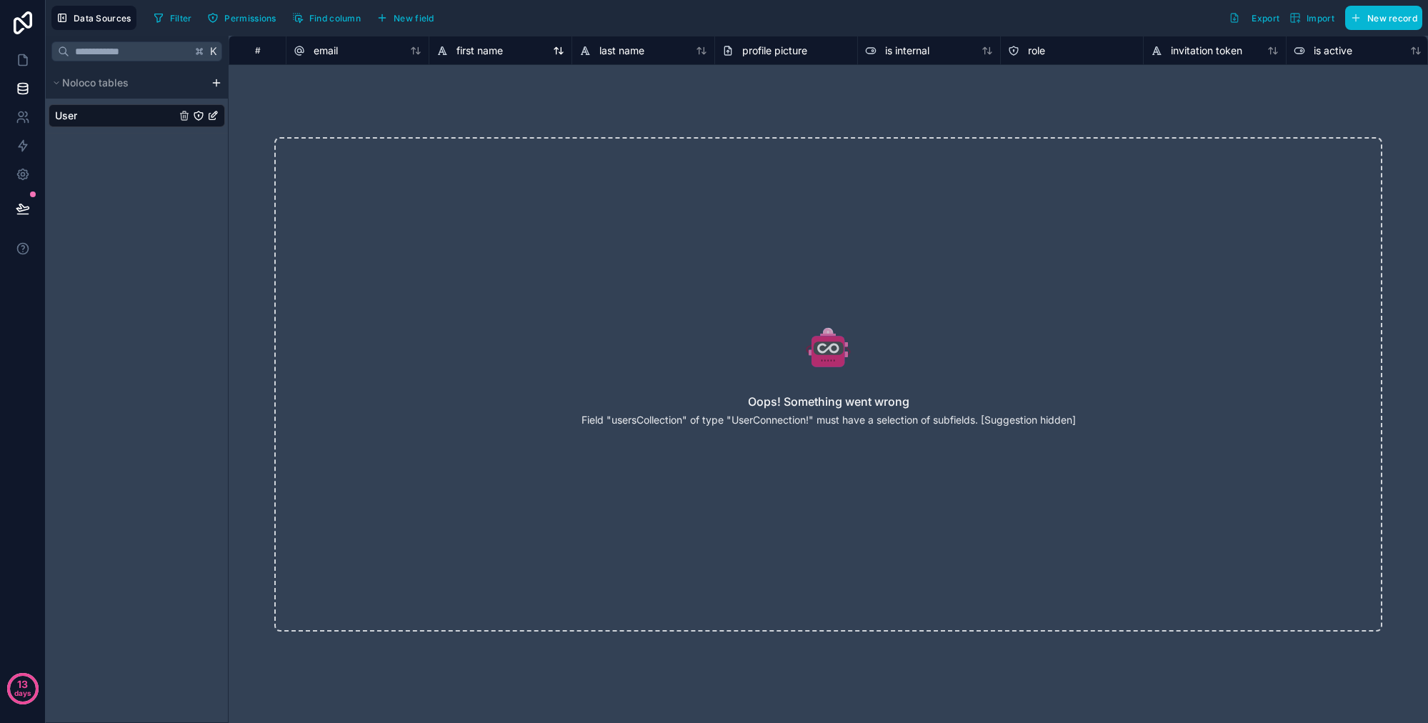
click at [496, 48] on span "first name" at bounding box center [479, 51] width 46 height 14
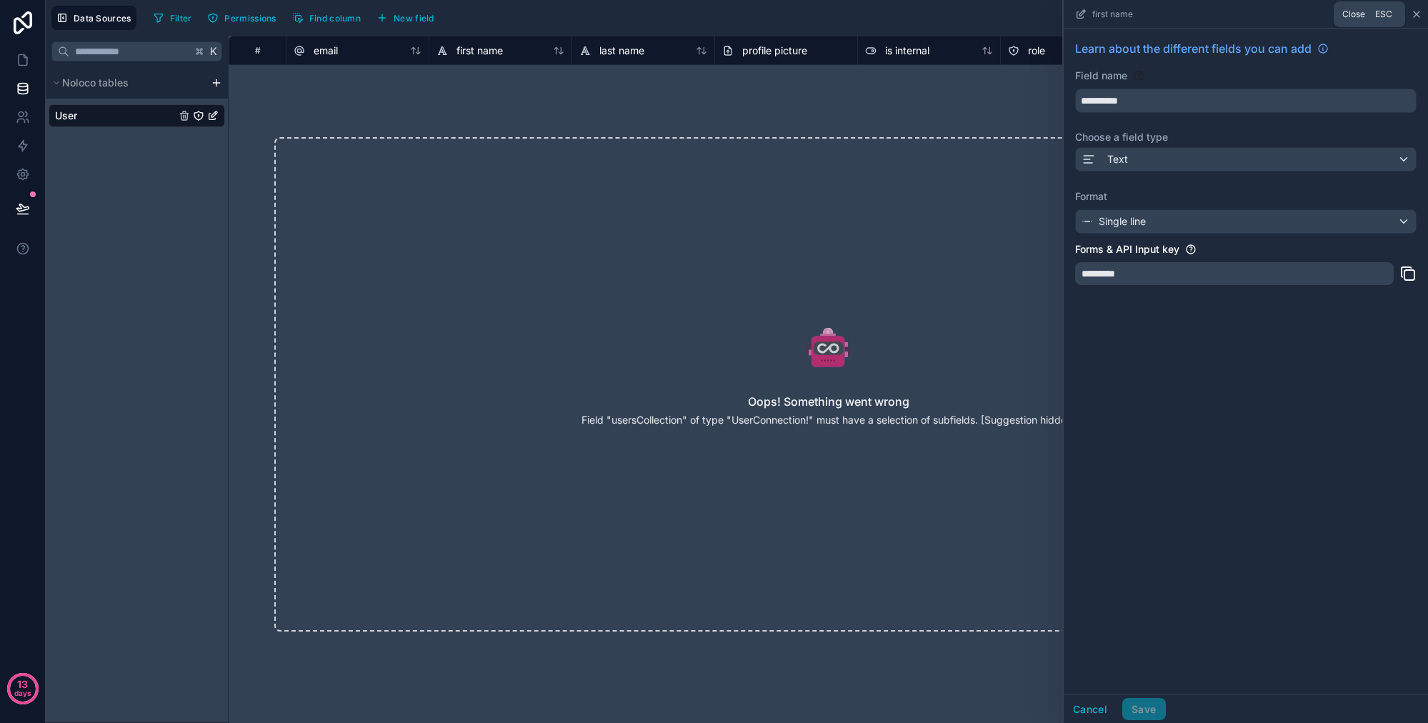
click at [1079, 16] on icon at bounding box center [1417, 14] width 6 height 6
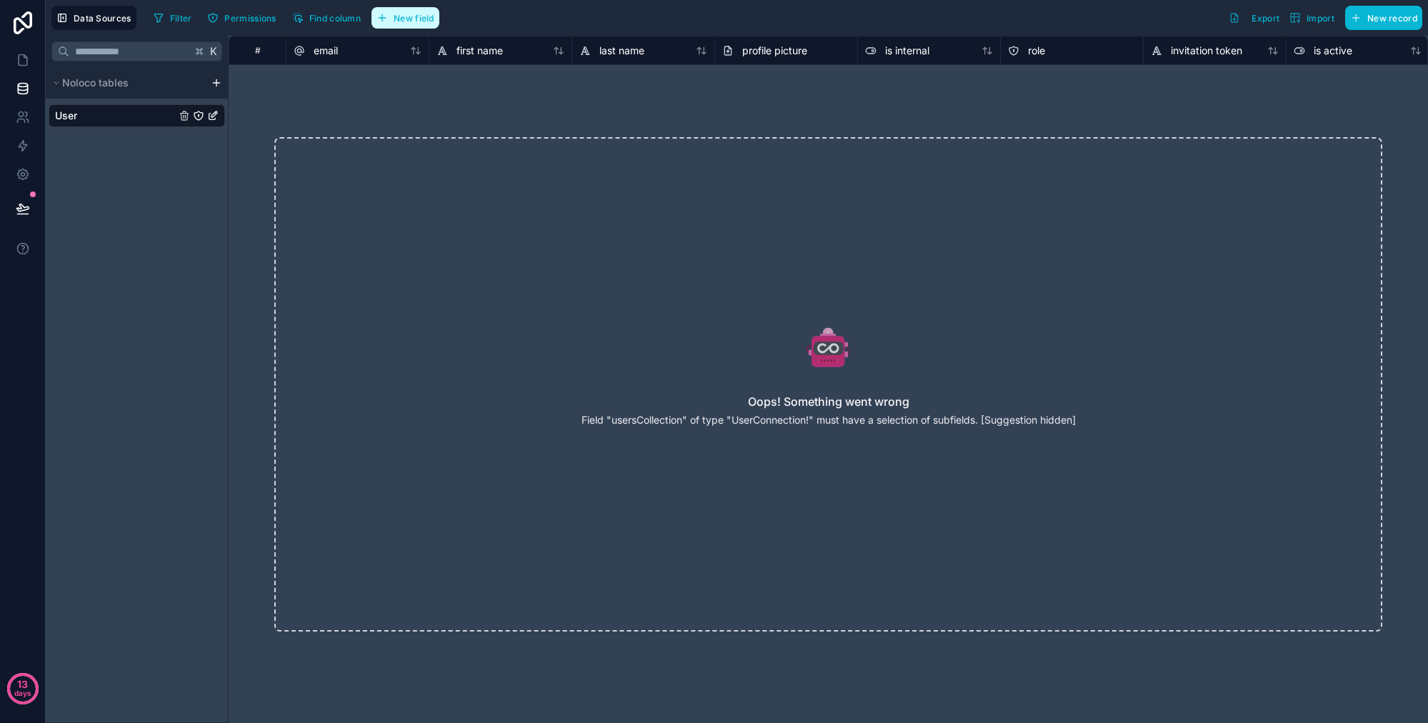
click at [436, 22] on button "New field" at bounding box center [405, 17] width 68 height 21
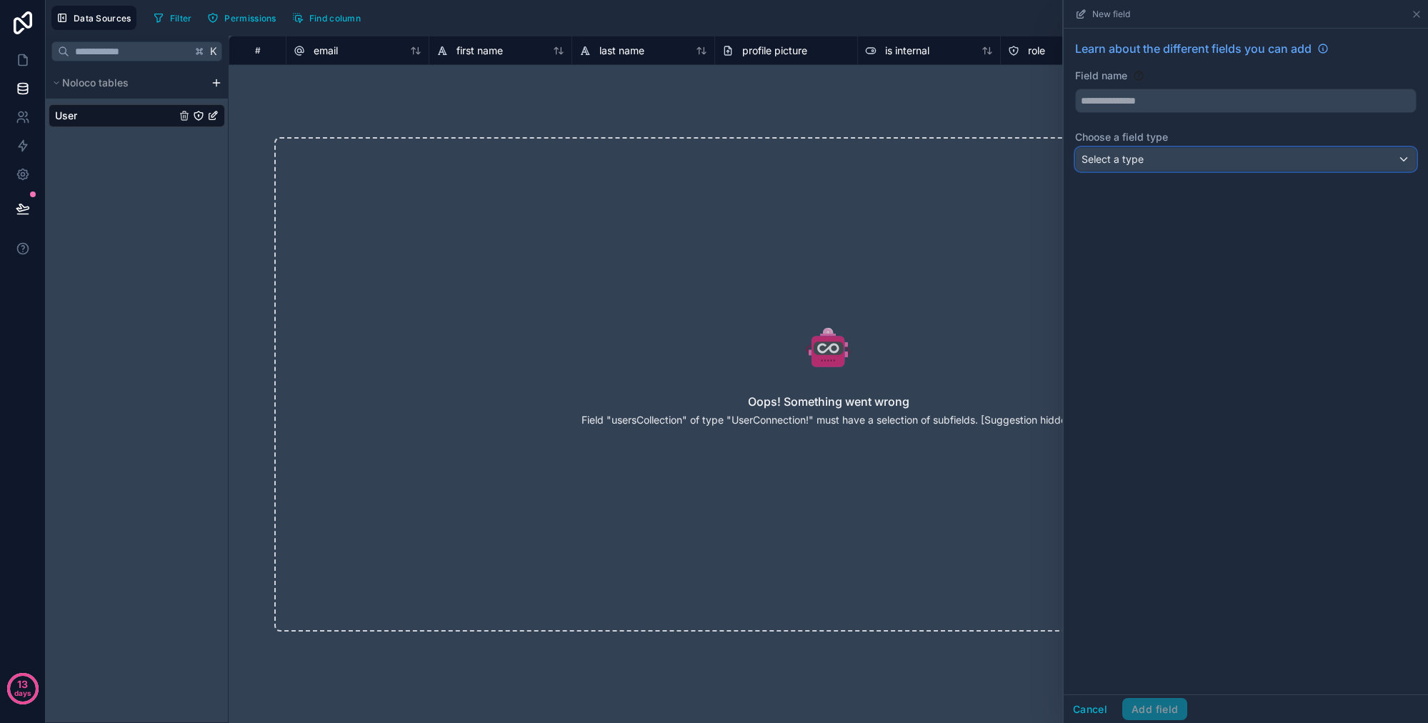
click at [1079, 160] on span "Select a type" at bounding box center [1112, 159] width 62 height 12
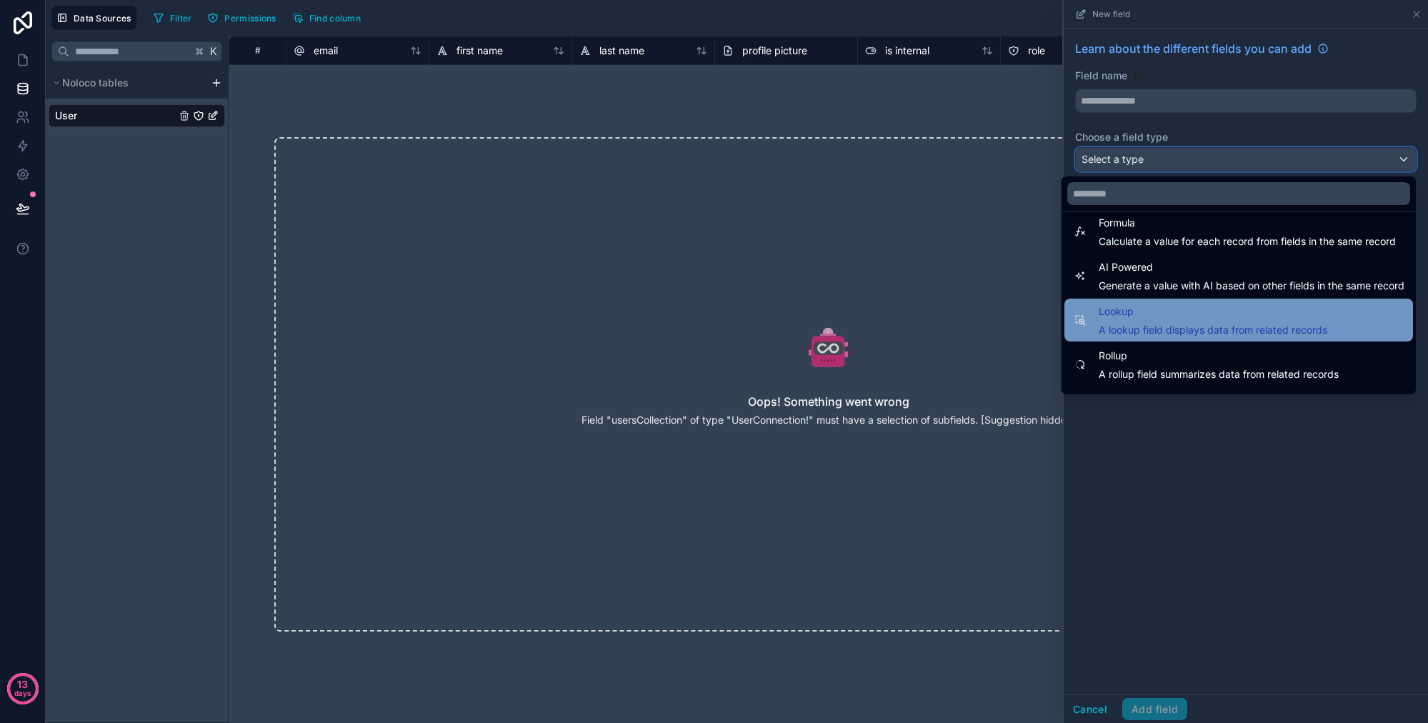
scroll to position [414, 0]
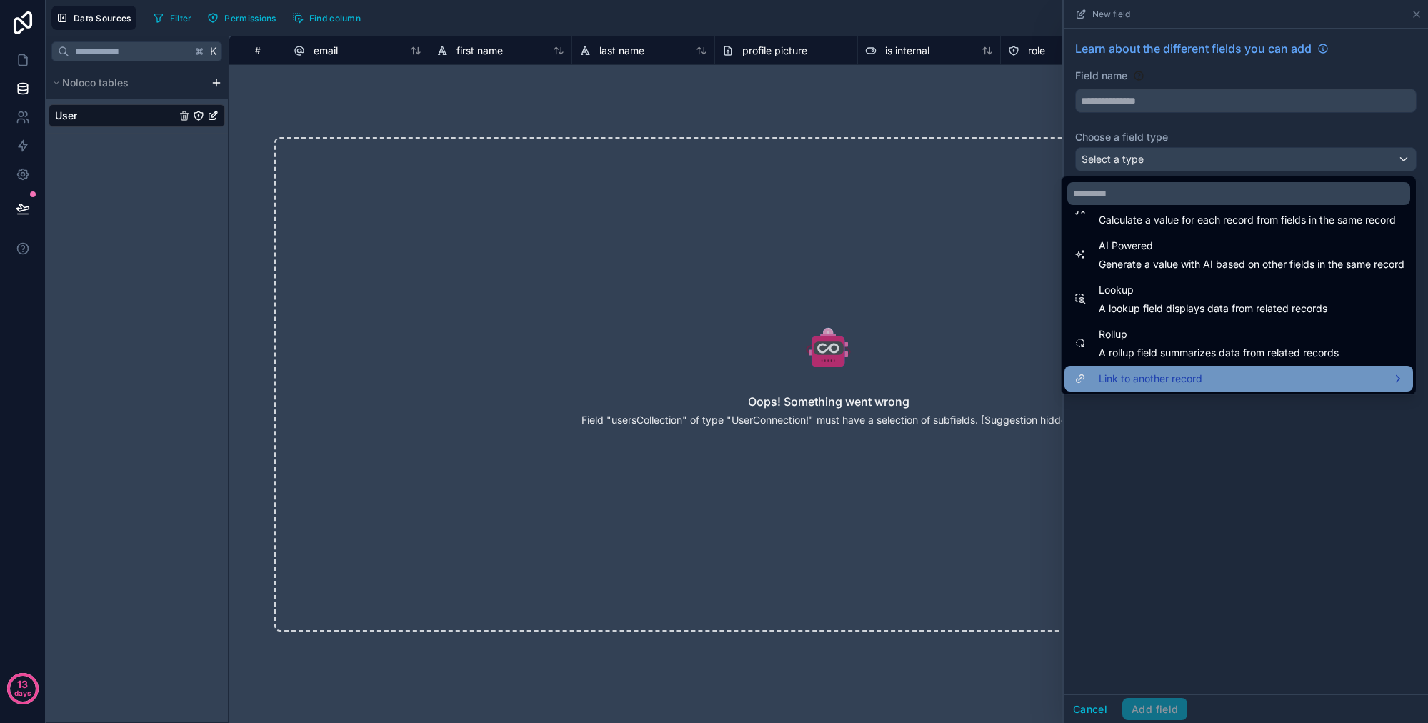
click at [1079, 384] on span "Link to another record" at bounding box center [1151, 378] width 104 height 17
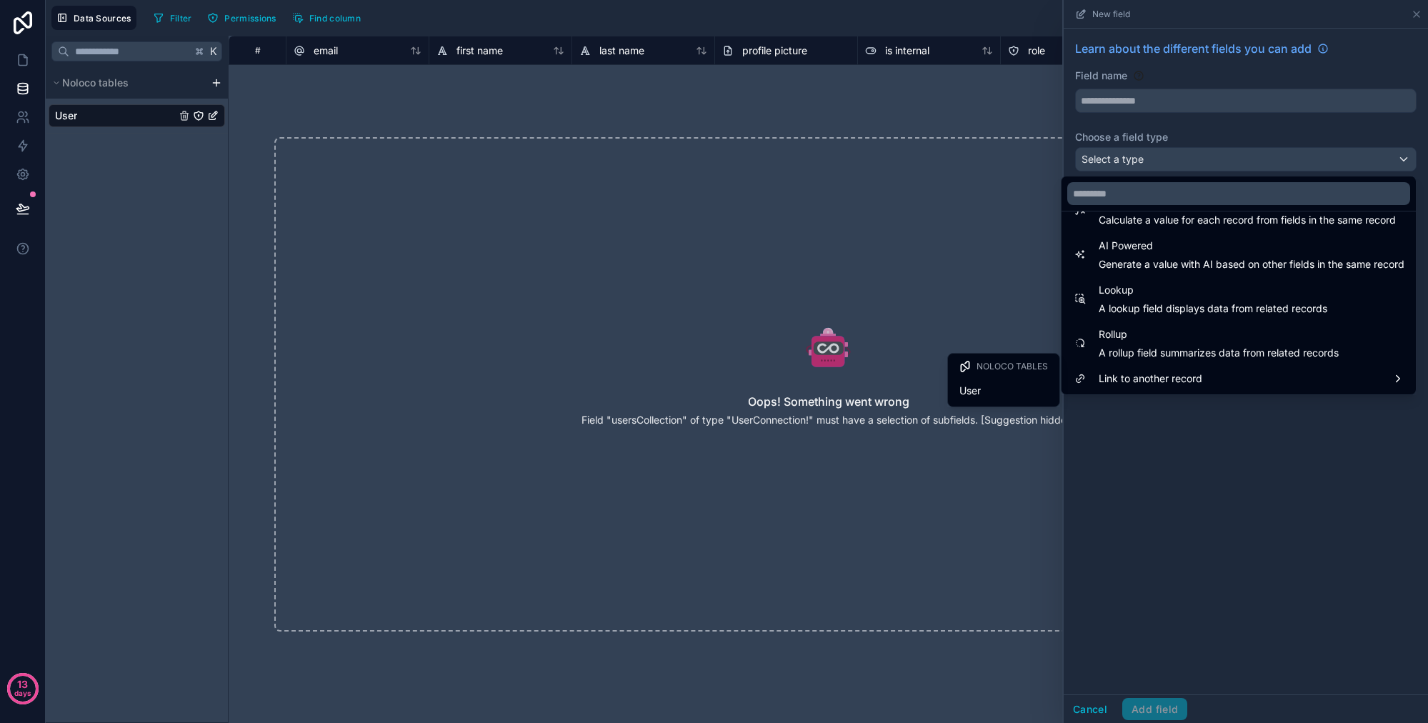
click at [653, 258] on div "Oops! Something went wrong Field "usersCollection" of type "UserConnection!" mu…" at bounding box center [828, 384] width 1108 height 494
click at [125, 83] on span "Noloco tables" at bounding box center [95, 83] width 66 height 14
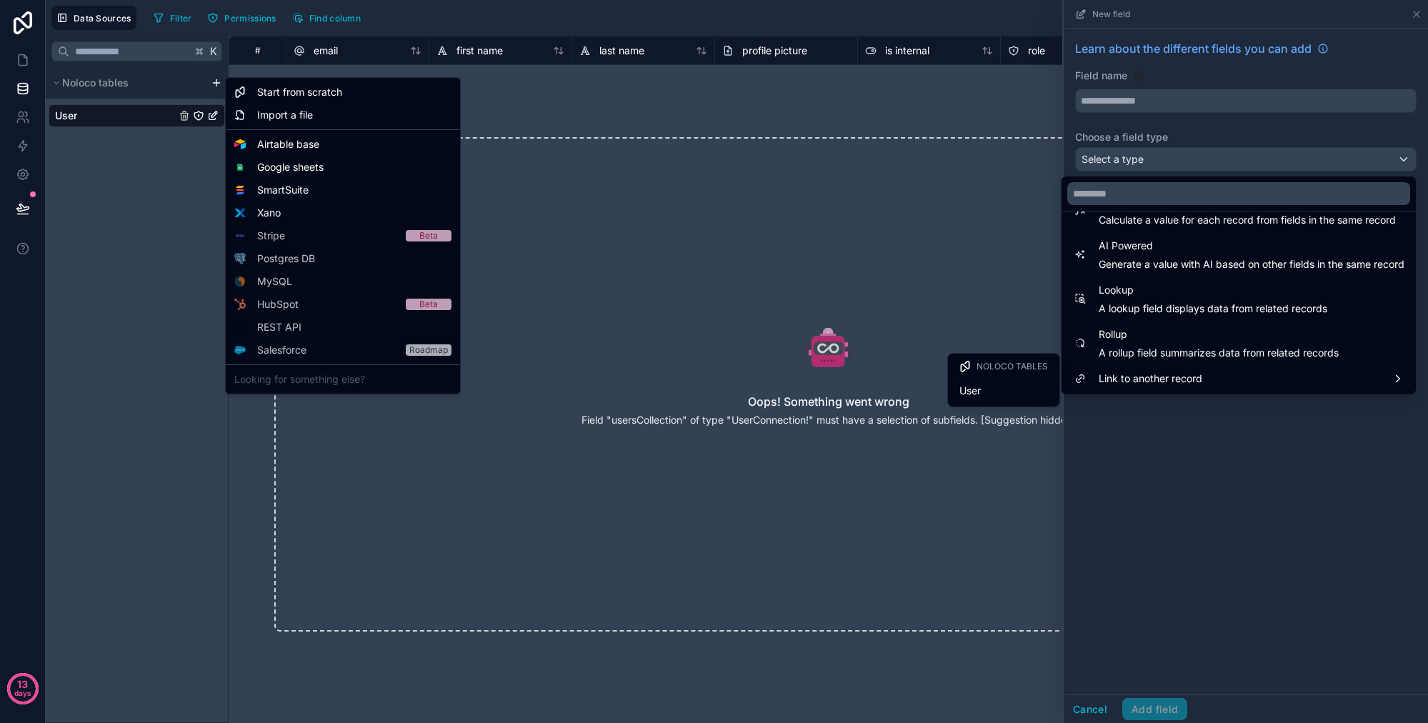
click at [222, 82] on html "13 days Data Sources Filter Permissions Find column New field Learn about the d…" at bounding box center [714, 361] width 1428 height 723
click at [291, 142] on span "Airtable base" at bounding box center [288, 144] width 62 height 14
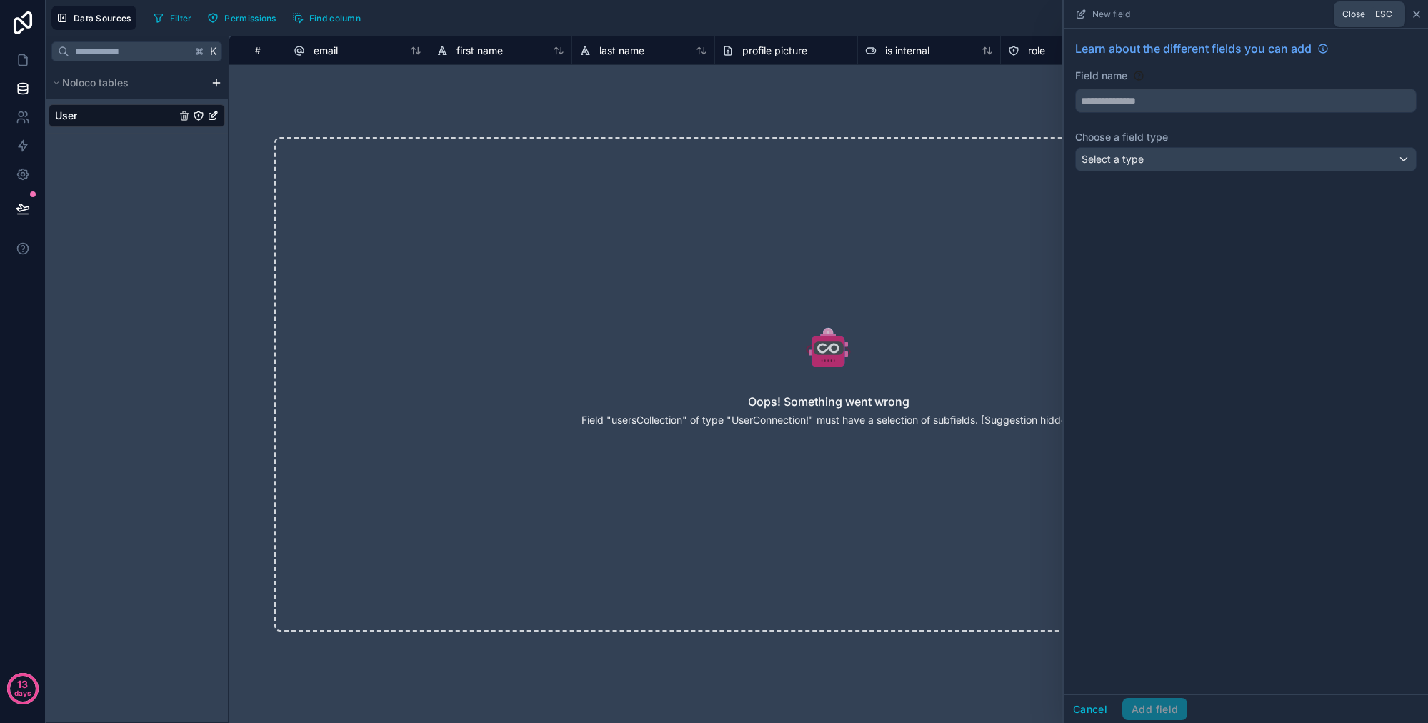
click at [1079, 13] on icon at bounding box center [1417, 14] width 6 height 6
